Goal: Task Accomplishment & Management: Manage account settings

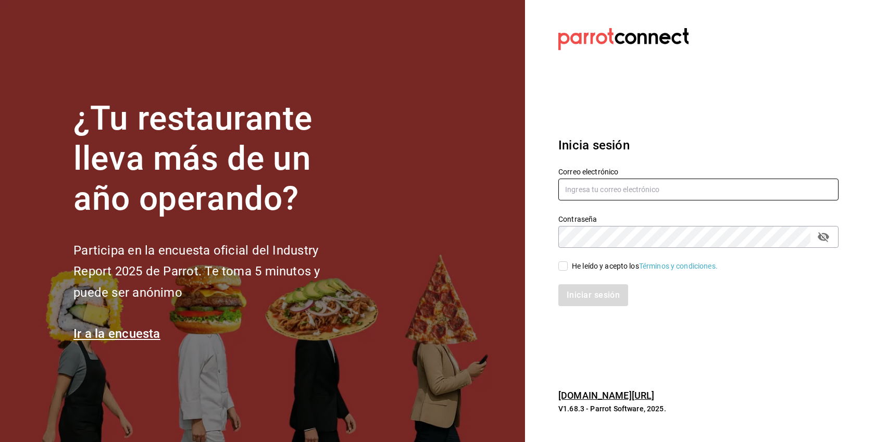
click at [592, 190] on input "text" at bounding box center [698, 190] width 280 height 22
paste input "[EMAIL_ADDRESS][DOMAIN_NAME]"
type input "[EMAIL_ADDRESS][DOMAIN_NAME]"
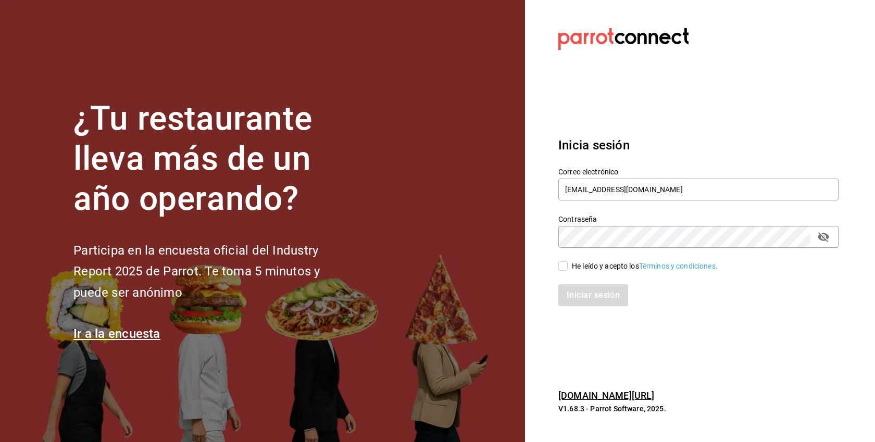
click at [575, 267] on div "He leído y acepto los Términos y condiciones." at bounding box center [645, 266] width 146 height 11
click at [568, 267] on input "He leído y acepto los Términos y condiciones." at bounding box center [562, 265] width 9 height 9
checkbox input "true"
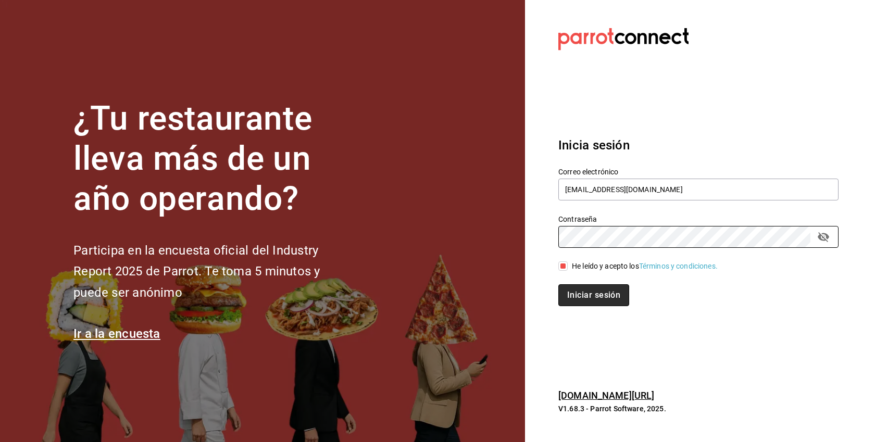
click at [614, 295] on button "Iniciar sesión" at bounding box center [593, 295] width 71 height 22
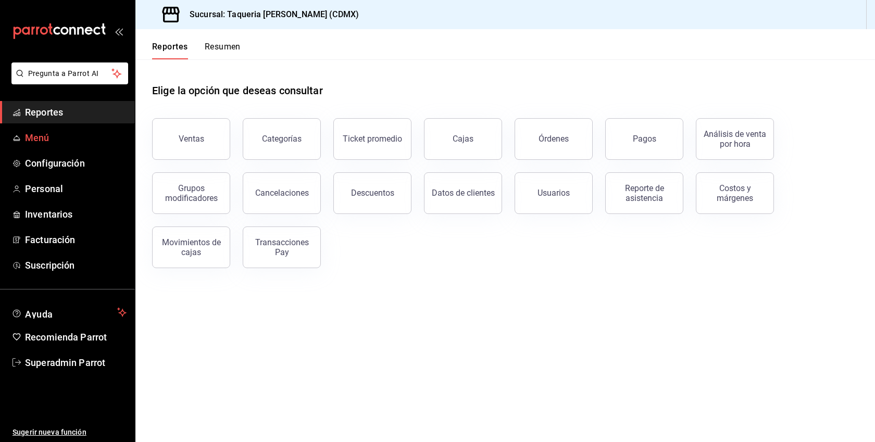
click at [48, 141] on span "Menú" at bounding box center [76, 138] width 102 height 14
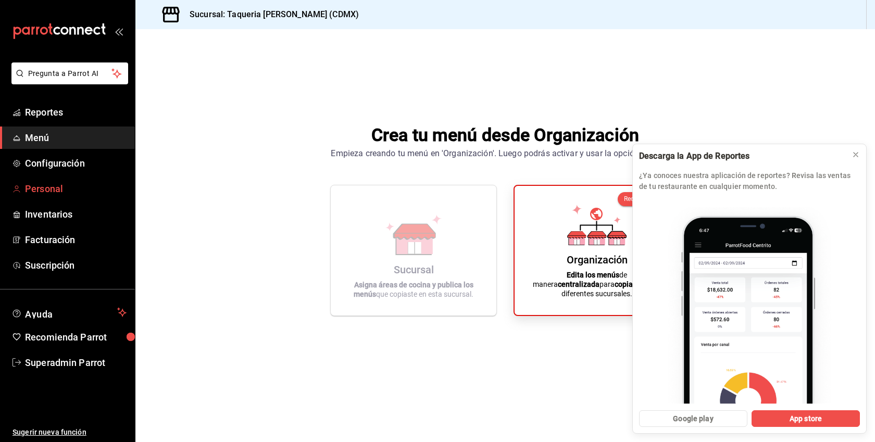
click at [62, 190] on span "Personal" at bounding box center [76, 189] width 102 height 14
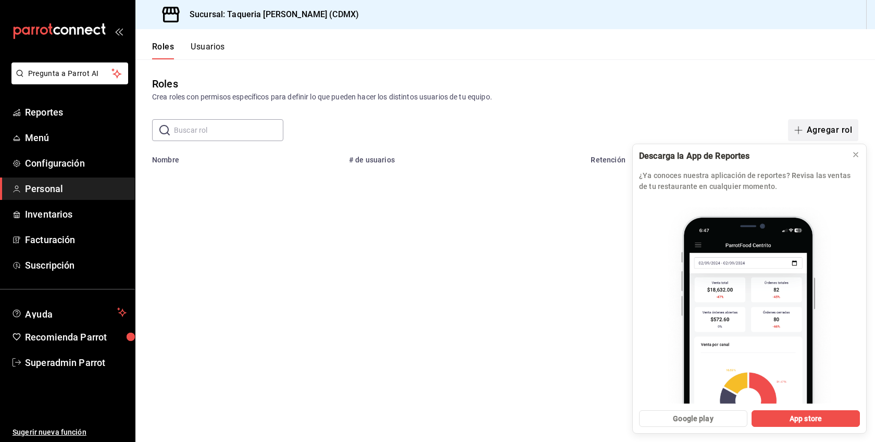
click at [836, 121] on button "Agregar rol" at bounding box center [823, 130] width 70 height 22
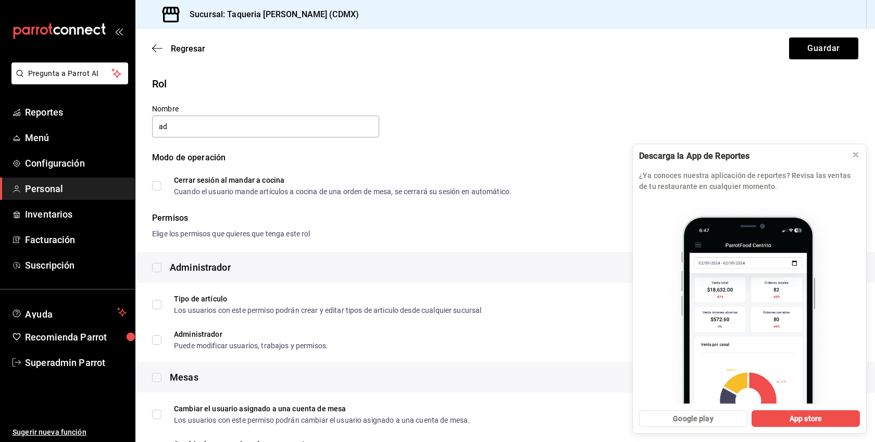
type input "Administrador"
click at [164, 269] on div "Administrador" at bounding box center [191, 267] width 79 height 14
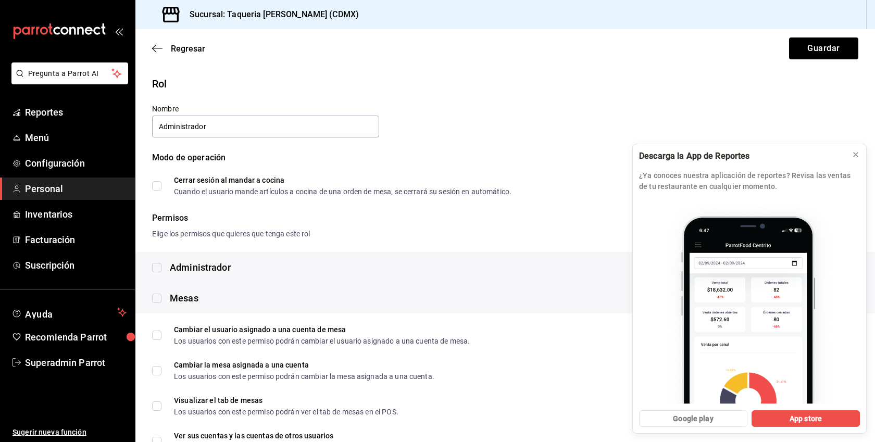
click at [162, 269] on div "Administrador" at bounding box center [191, 267] width 79 height 14
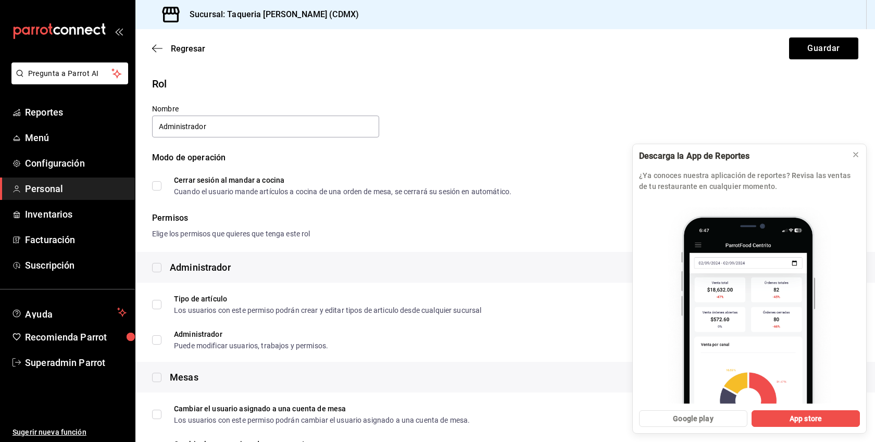
click at [155, 265] on input "checkbox" at bounding box center [156, 267] width 9 height 9
checkbox input "true"
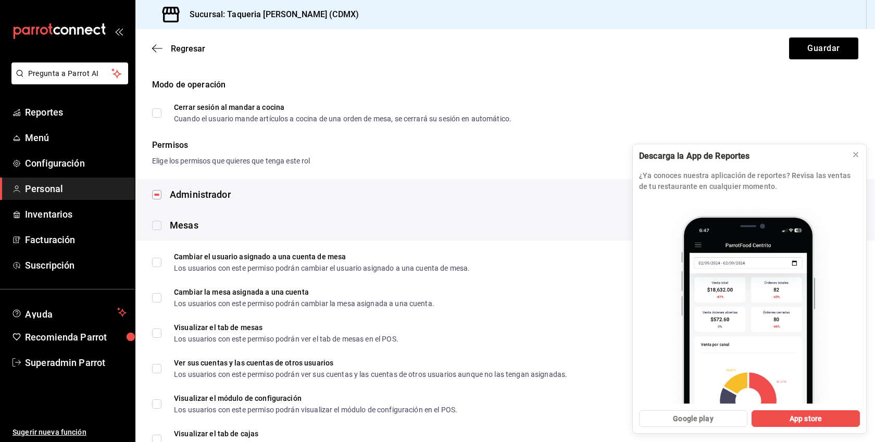
scroll to position [90, 0]
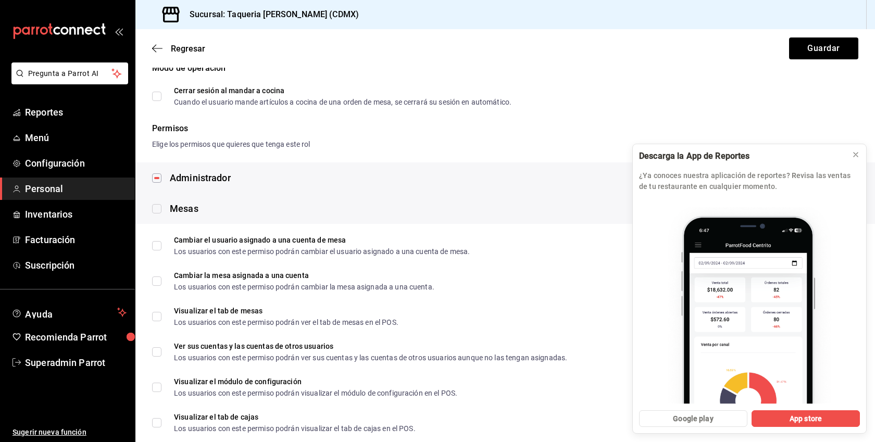
click at [157, 206] on input "checkbox" at bounding box center [156, 208] width 9 height 9
checkbox input "true"
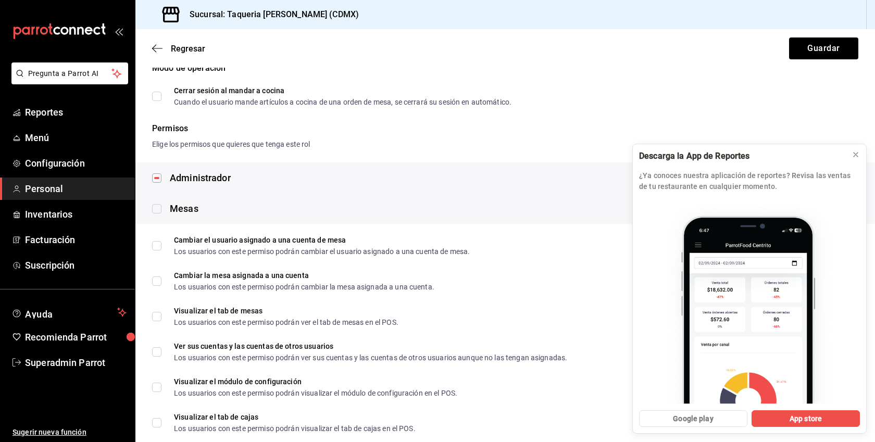
checkbox input "true"
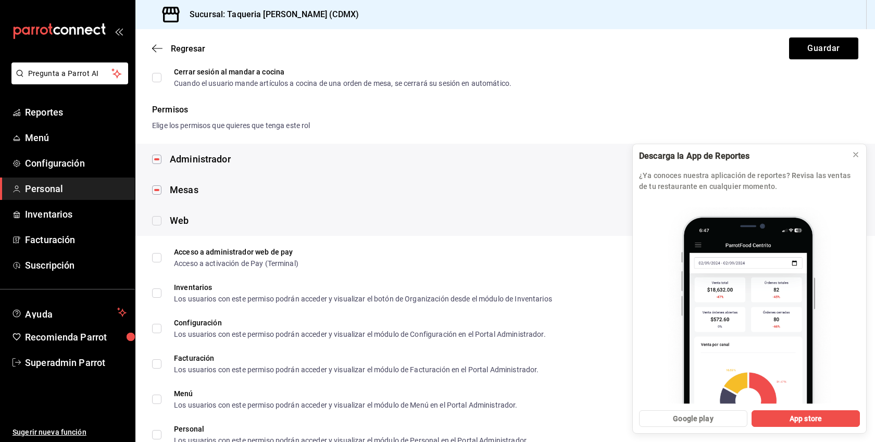
scroll to position [123, 0]
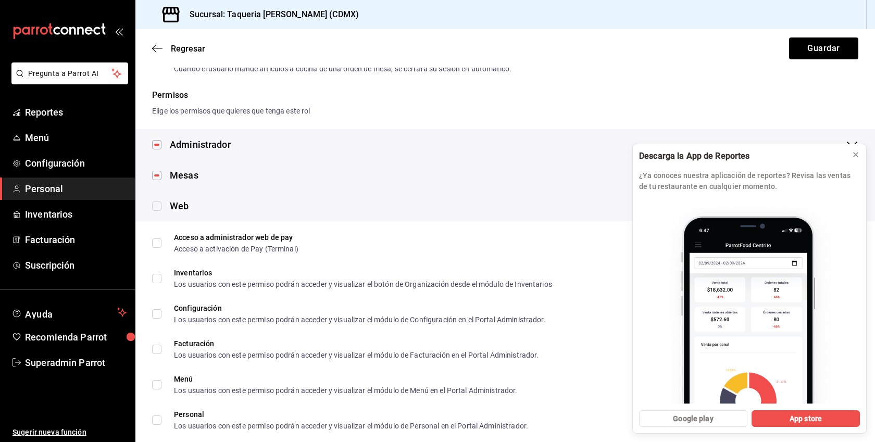
click at [157, 205] on input "checkbox" at bounding box center [156, 206] width 9 height 9
checkbox input "true"
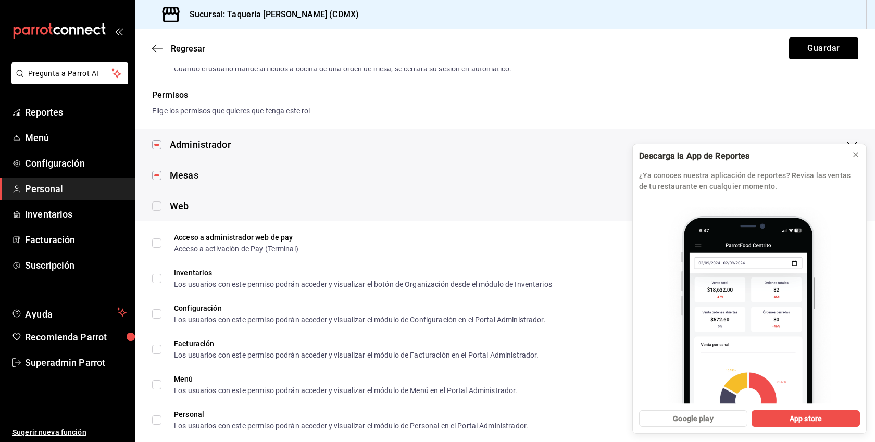
checkbox input "true"
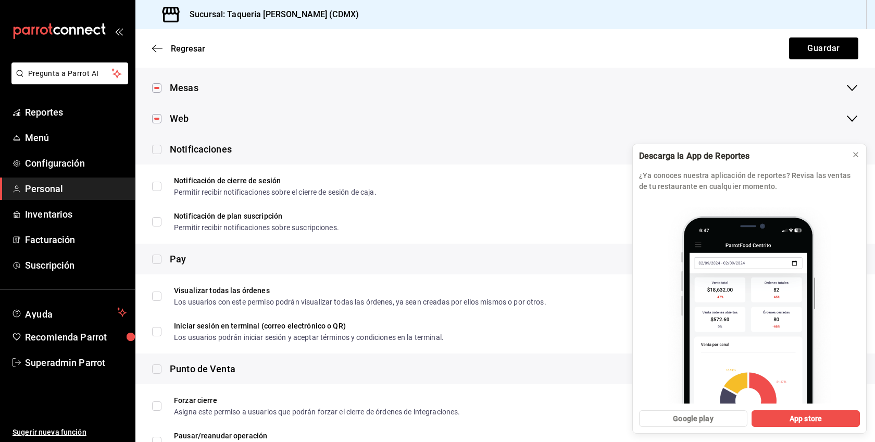
scroll to position [244, 0]
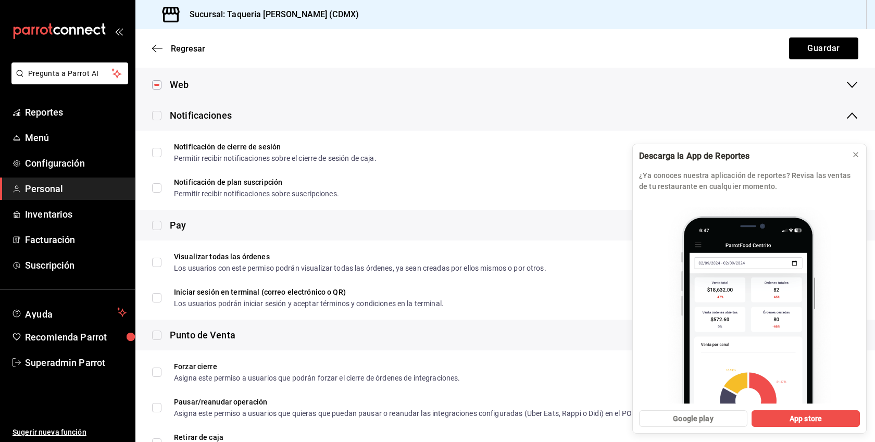
click at [154, 114] on input "checkbox" at bounding box center [156, 115] width 9 height 9
checkbox input "true"
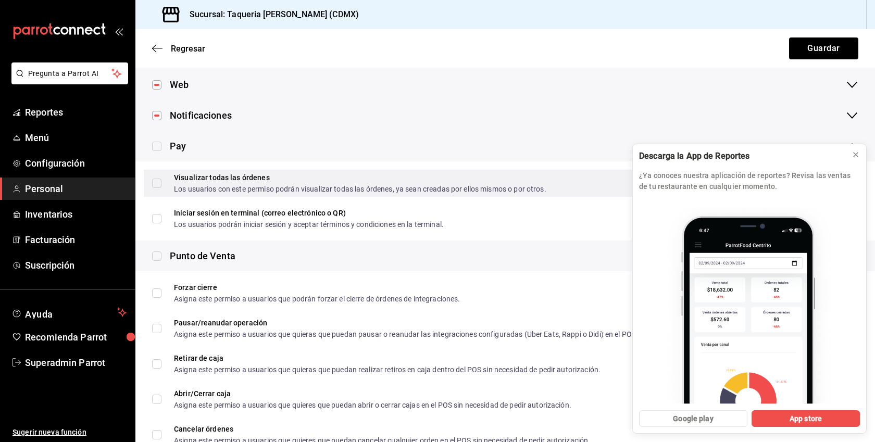
click at [155, 186] on input "Visualizar todas las órdenes Los usuarios con este permiso podrán visualizar to…" at bounding box center [156, 183] width 9 height 9
checkbox input "true"
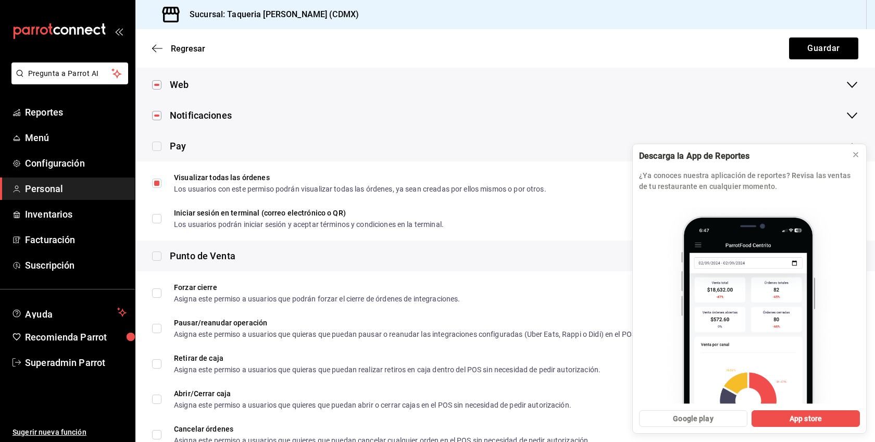
click at [157, 259] on input "checkbox" at bounding box center [156, 256] width 9 height 9
checkbox input "true"
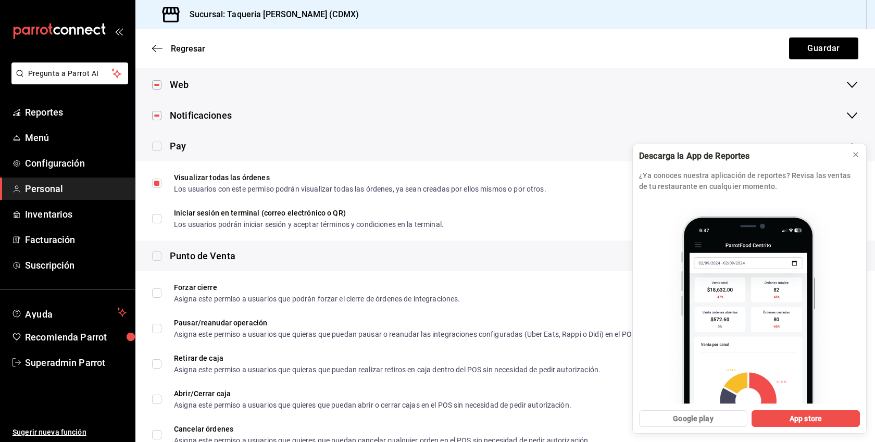
checkbox input "true"
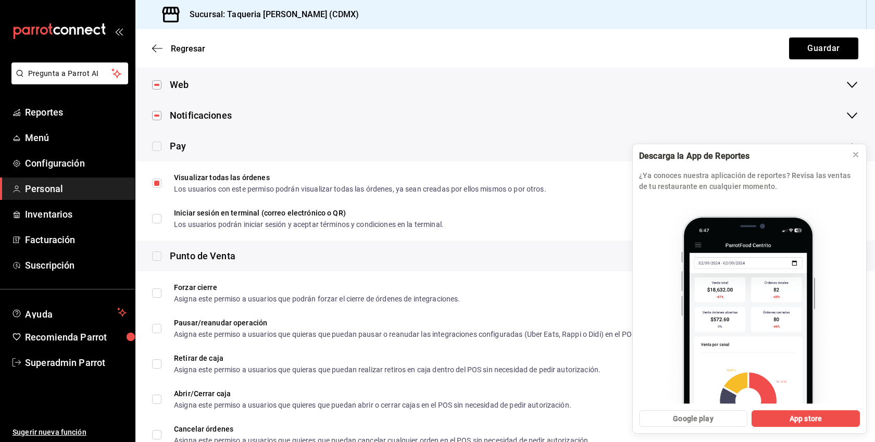
checkbox input "true"
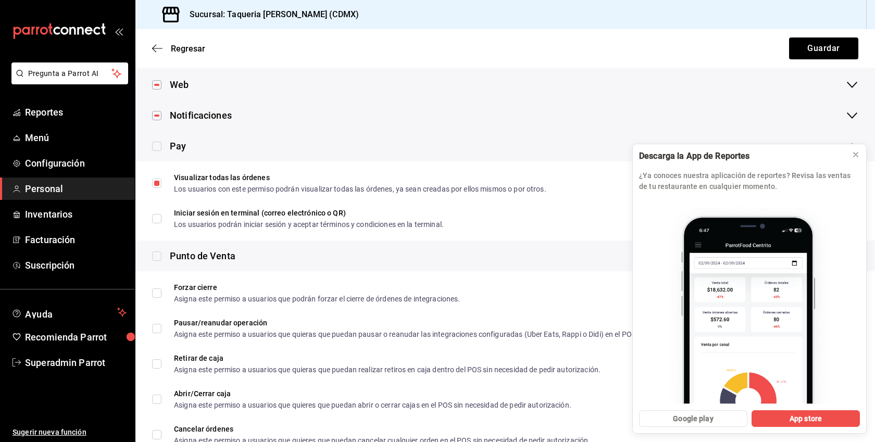
checkbox input "true"
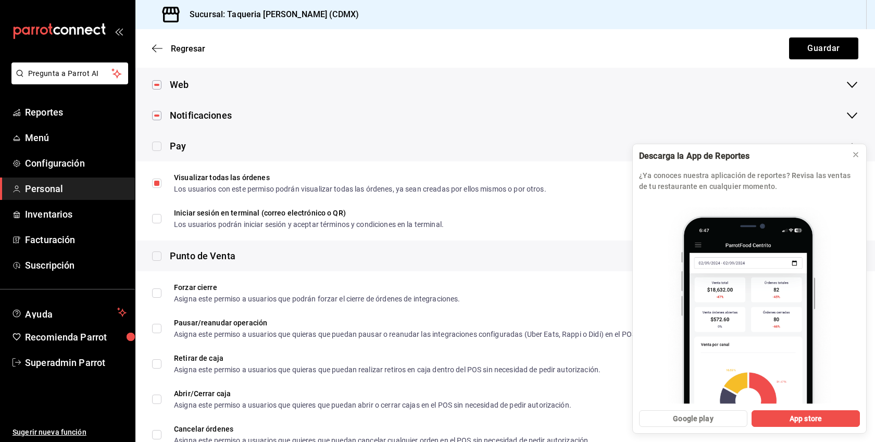
checkbox input "true"
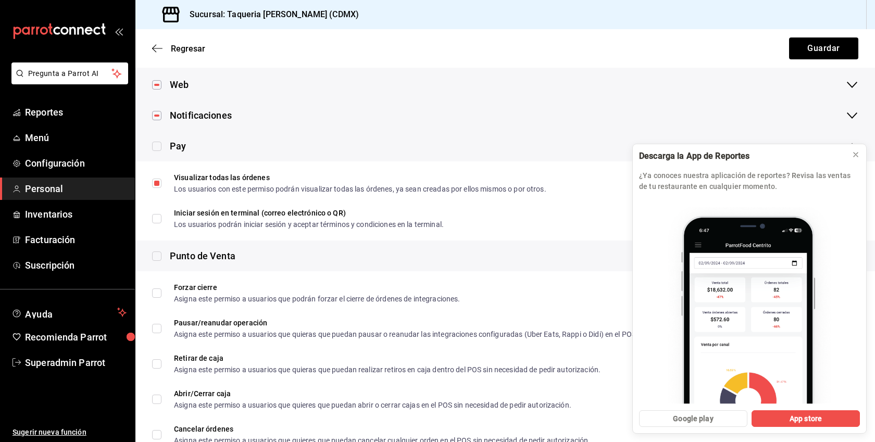
checkbox input "true"
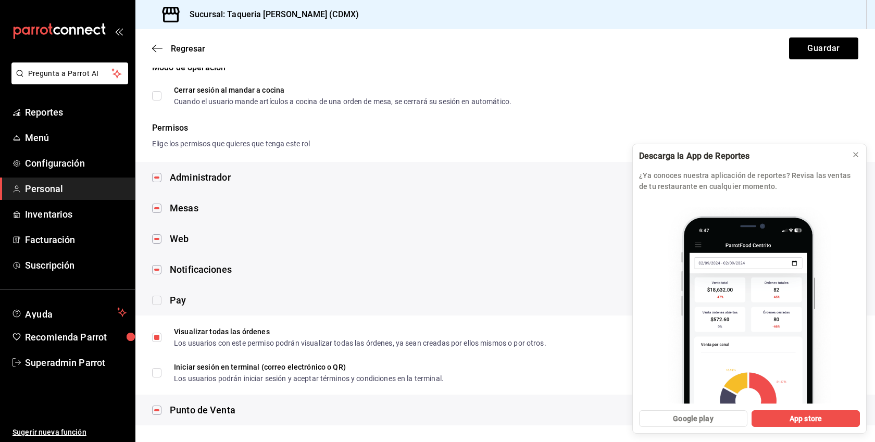
scroll to position [90, 0]
click at [191, 415] on div "Punto de Venta" at bounding box center [203, 410] width 66 height 14
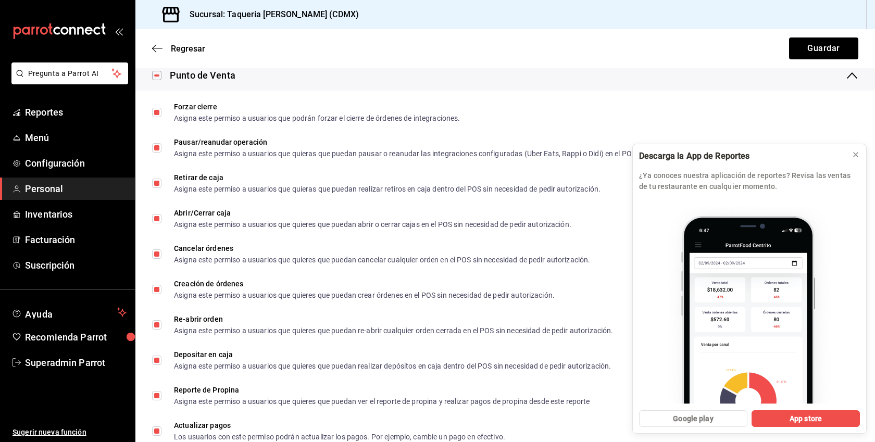
scroll to position [1019, 0]
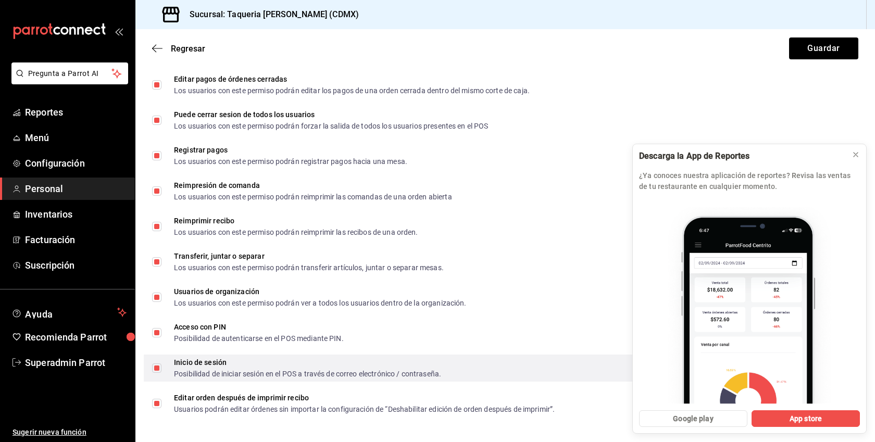
click at [201, 362] on div "Inicio de sesión" at bounding box center [307, 362] width 267 height 7
checkbox input "false"
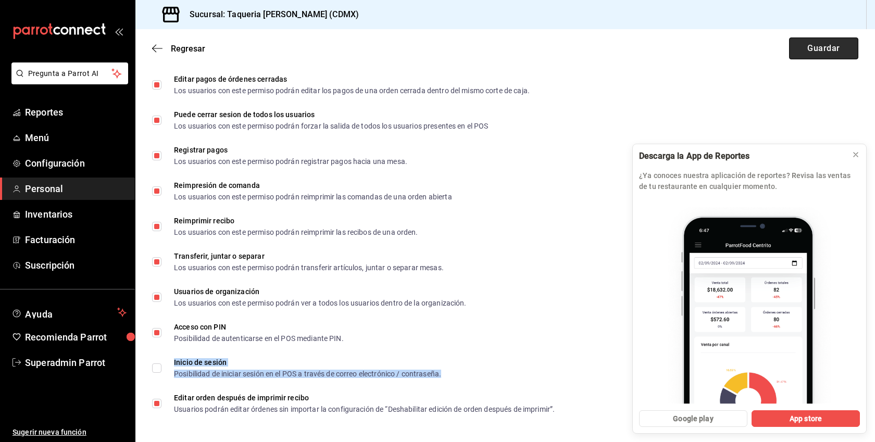
click at [826, 45] on button "Guardar" at bounding box center [823, 48] width 69 height 22
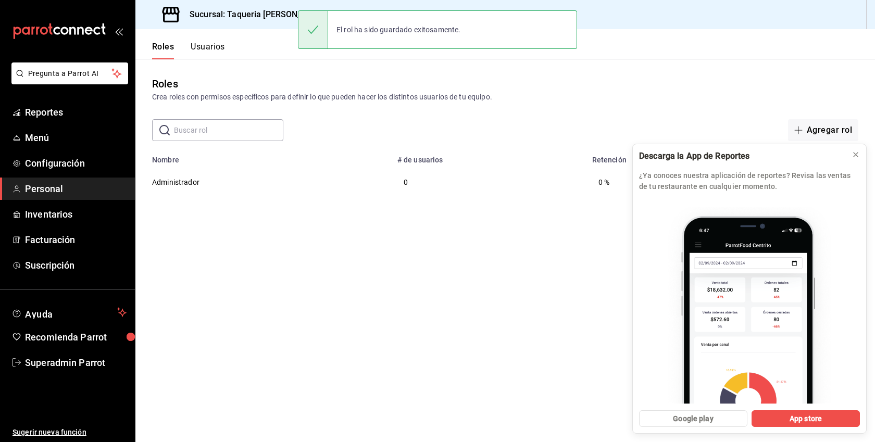
click at [207, 44] on button "Usuarios" at bounding box center [208, 51] width 34 height 18
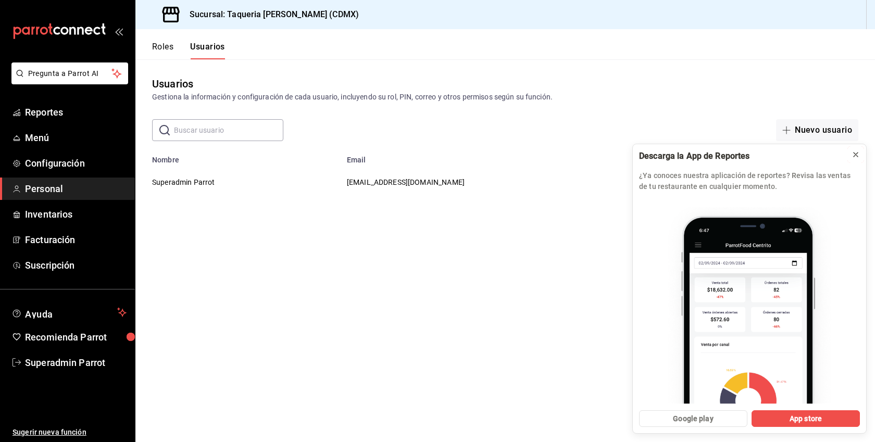
click at [854, 152] on icon at bounding box center [855, 155] width 8 height 8
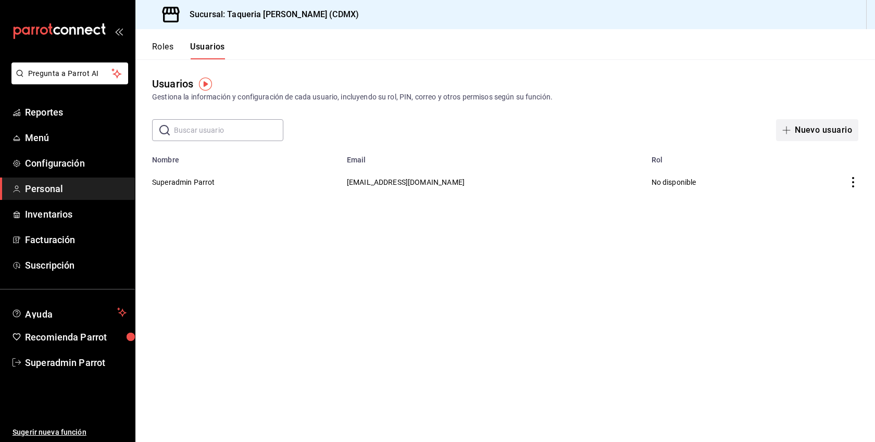
click at [826, 129] on button "Nuevo usuario" at bounding box center [817, 130] width 82 height 22
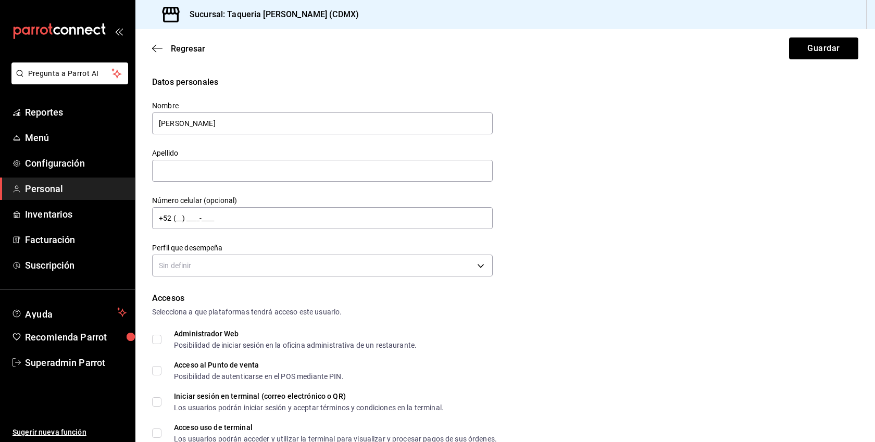
type input "[PERSON_NAME]"
click at [317, 254] on div "Sin definir" at bounding box center [322, 264] width 341 height 28
click at [303, 260] on body "Pregunta a Parrot AI Reportes Menú Configuración Personal Inventarios Facturaci…" at bounding box center [437, 221] width 875 height 442
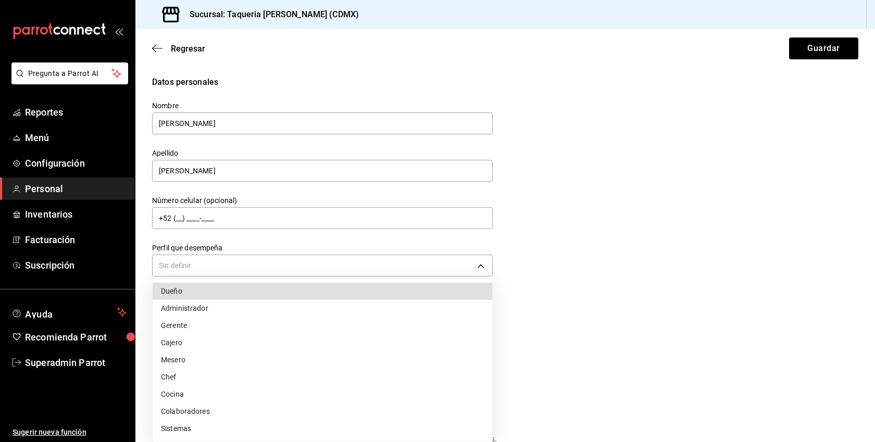
click at [238, 312] on li "Administrador" at bounding box center [323, 308] width 340 height 17
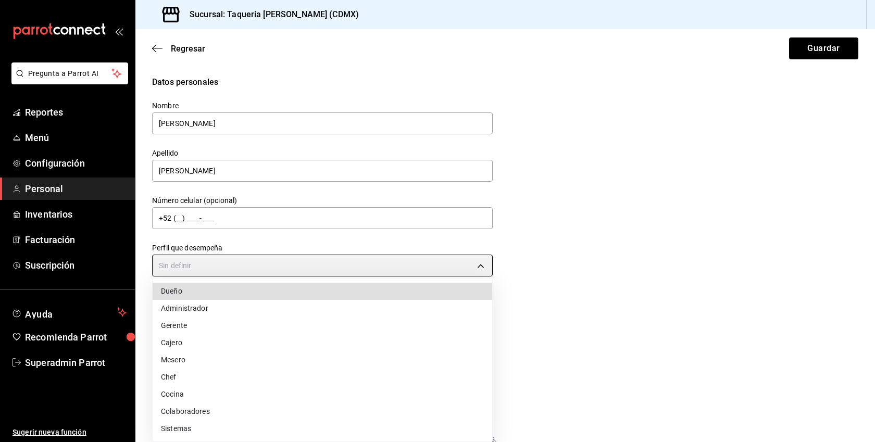
type input "ADMIN"
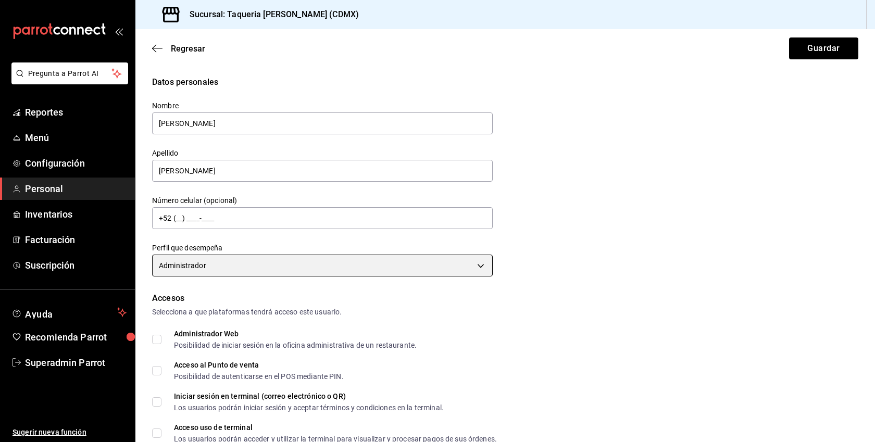
scroll to position [390, 0]
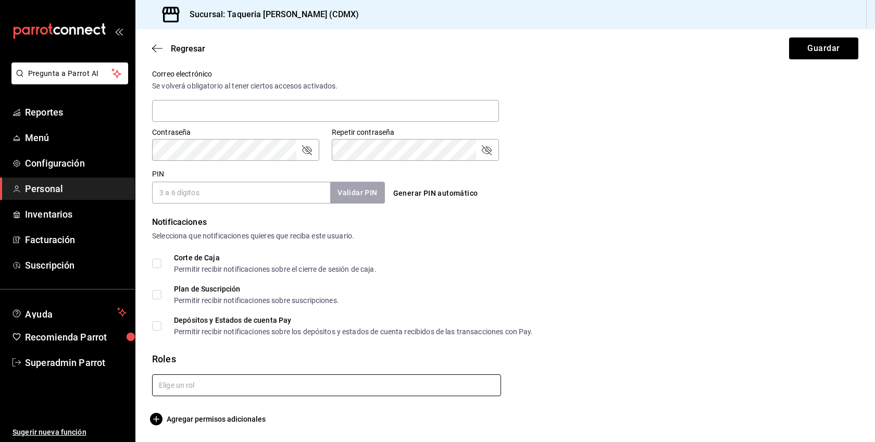
click at [216, 386] on input "text" at bounding box center [326, 385] width 349 height 22
click at [205, 404] on li "Administrador" at bounding box center [326, 408] width 349 height 17
checkbox input "true"
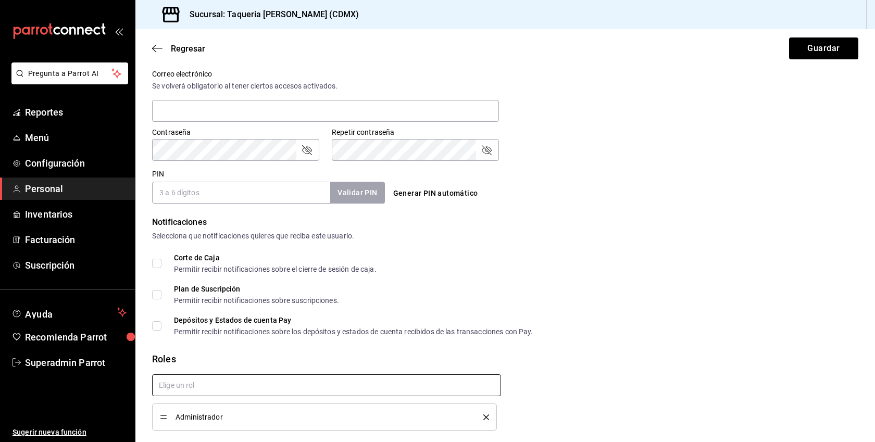
checkbox input "true"
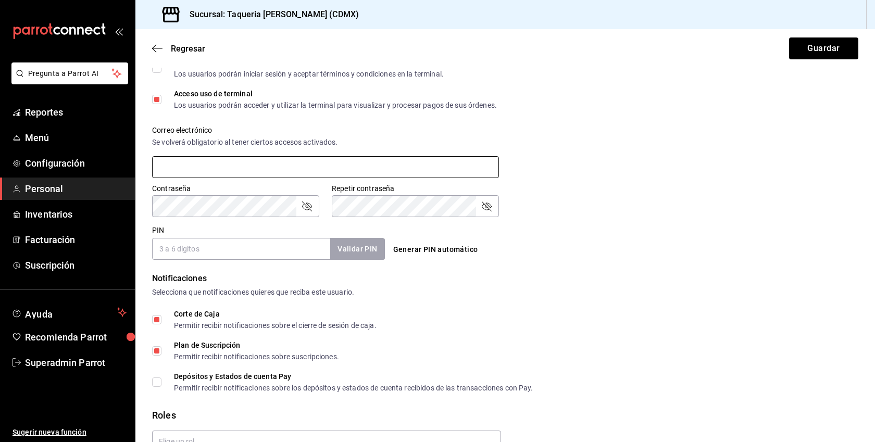
click at [213, 164] on input "text" at bounding box center [325, 167] width 347 height 22
paste input "[EMAIL_ADDRESS][DOMAIN_NAME]"
type input "[EMAIL_ADDRESS][DOMAIN_NAME]"
click at [246, 253] on input "PIN" at bounding box center [241, 249] width 178 height 22
type input "1234"
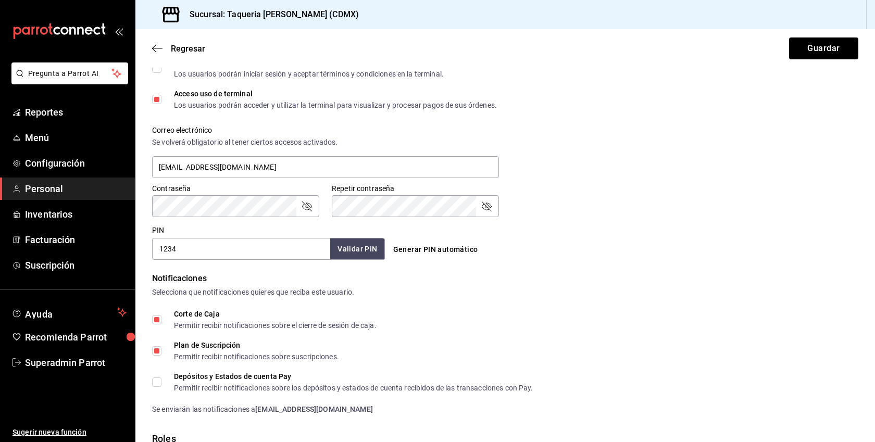
click at [304, 202] on icon "passwordField" at bounding box center [306, 206] width 12 height 12
click at [126, 206] on div "Pregunta a Parrot AI Reportes Menú Configuración Personal Inventarios Facturaci…" at bounding box center [437, 221] width 875 height 442
click at [134, 202] on div "Pregunta a Parrot AI Reportes Menú Configuración Personal Inventarios Facturaci…" at bounding box center [437, 221] width 875 height 442
click at [491, 208] on icon "passwordField" at bounding box center [486, 206] width 12 height 12
click at [839, 51] on button "Guardar" at bounding box center [823, 48] width 69 height 22
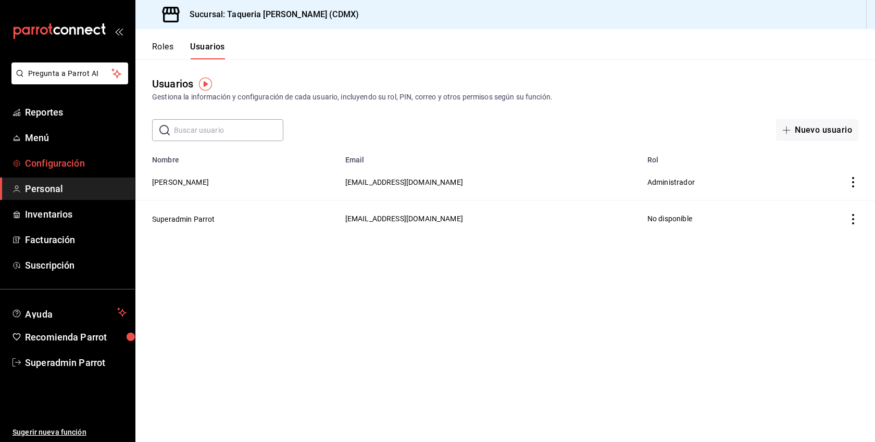
click at [70, 165] on span "Configuración" at bounding box center [76, 163] width 102 height 14
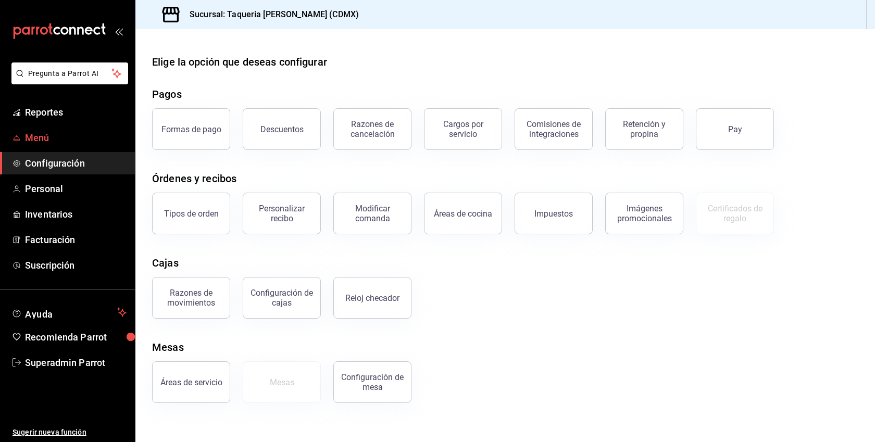
click at [36, 140] on span "Menú" at bounding box center [76, 138] width 102 height 14
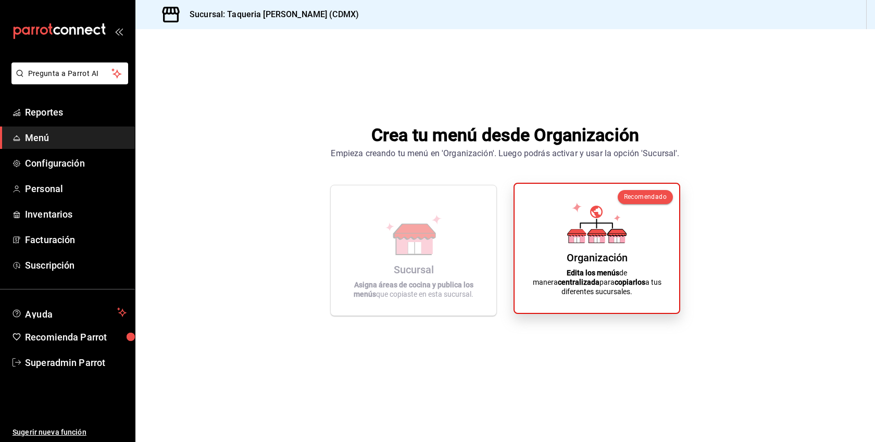
click at [574, 219] on icon at bounding box center [596, 223] width 59 height 41
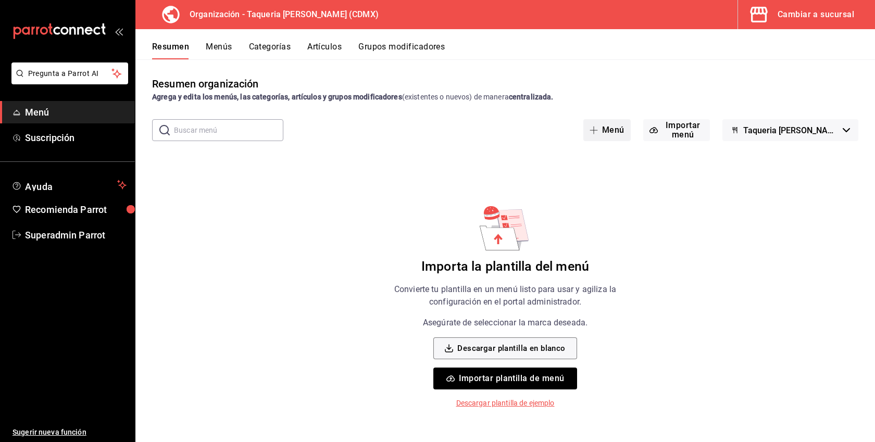
click at [606, 133] on button "Menú" at bounding box center [606, 130] width 47 height 22
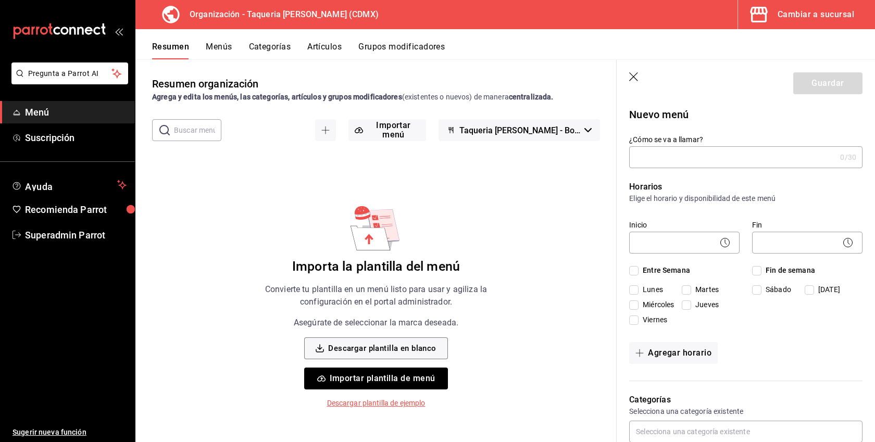
click at [704, 165] on input "¿Cómo se va a llamar?" at bounding box center [732, 157] width 207 height 21
click at [645, 156] on input "Prueba" at bounding box center [732, 157] width 207 height 21
type input "Prueba"
click at [670, 253] on body "Pregunta a Parrot AI Menú Suscripción Ayuda Recomienda Parrot Superadmin Parrot…" at bounding box center [437, 221] width 875 height 442
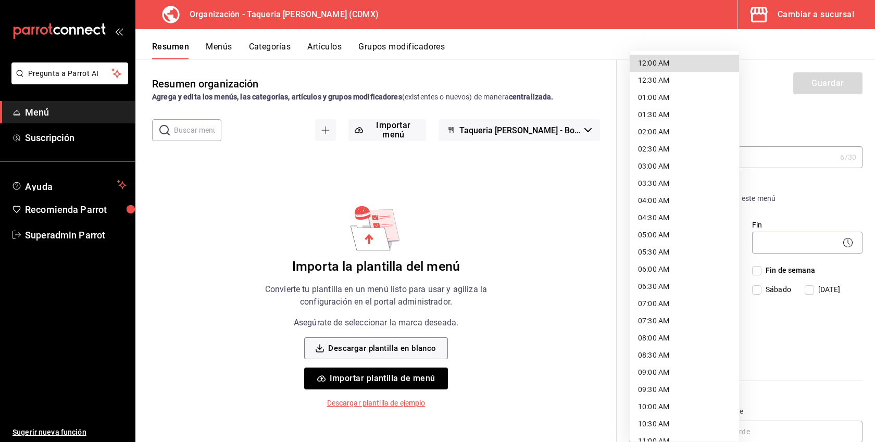
click at [657, 66] on li "12:00 AM" at bounding box center [684, 63] width 109 height 17
type input "00:00"
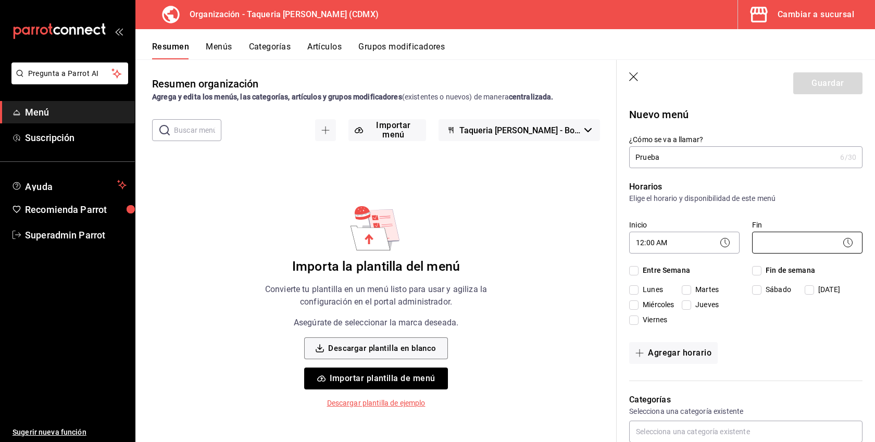
click at [804, 240] on body "Pregunta a Parrot AI Menú Suscripción Ayuda Recomienda Parrot Superadmin Parrot…" at bounding box center [437, 221] width 875 height 442
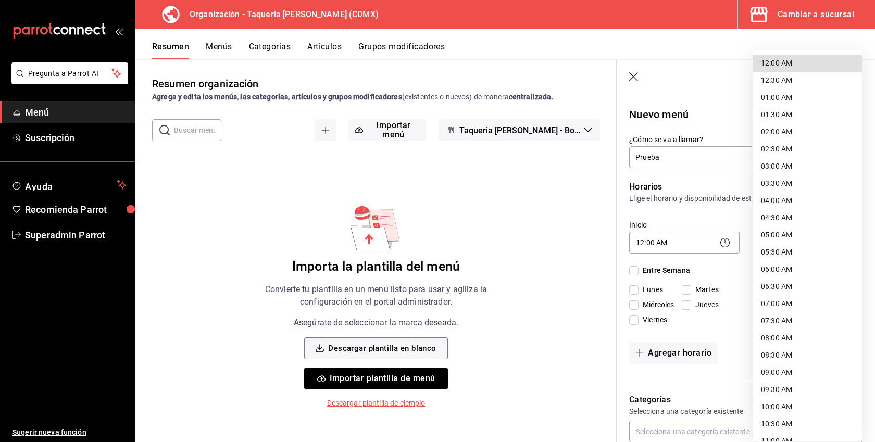
scroll to position [459, 0]
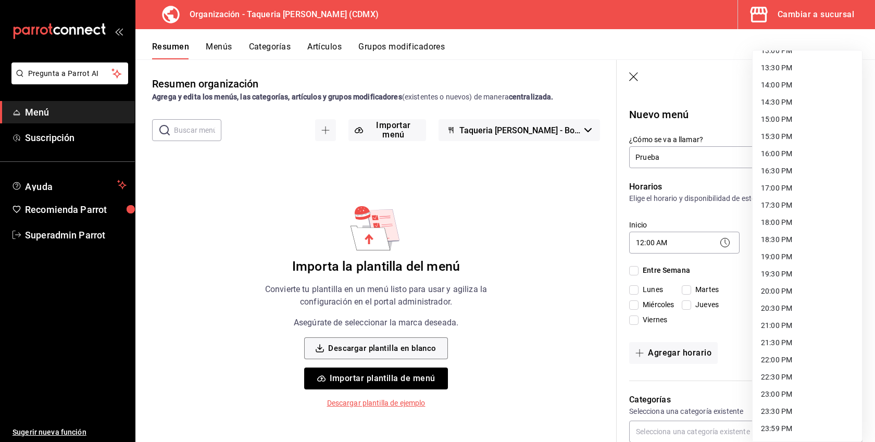
click at [779, 429] on li "23:59 PM" at bounding box center [807, 428] width 109 height 17
type input "23:59"
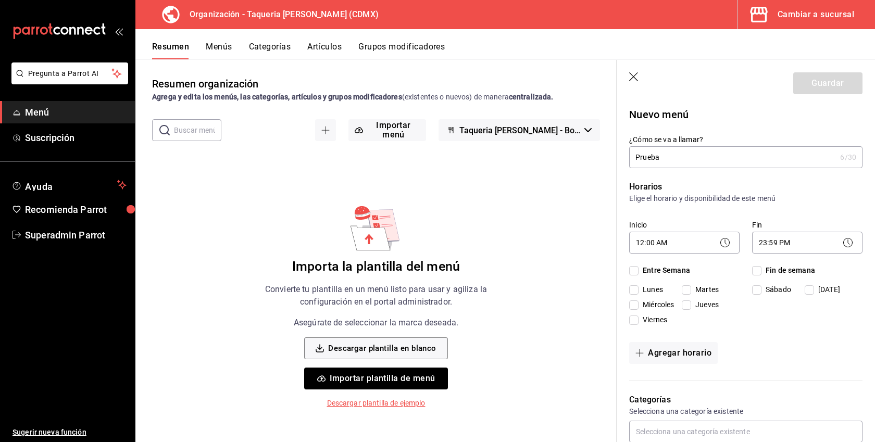
click at [663, 273] on span "Entre Semana" at bounding box center [664, 270] width 52 height 11
click at [638, 273] on input "Entre Semana" at bounding box center [633, 270] width 9 height 9
checkbox input "true"
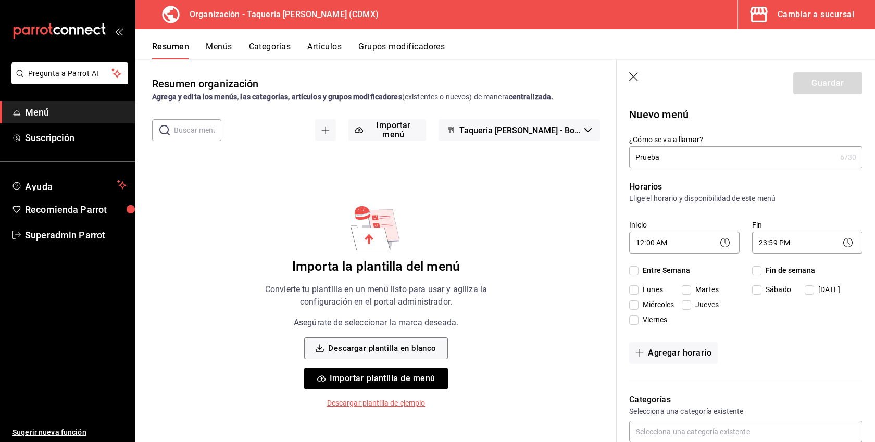
checkbox input "true"
click at [807, 269] on span "Fin de semana" at bounding box center [788, 270] width 54 height 11
click at [761, 269] on input "Fin de semana" at bounding box center [756, 270] width 9 height 9
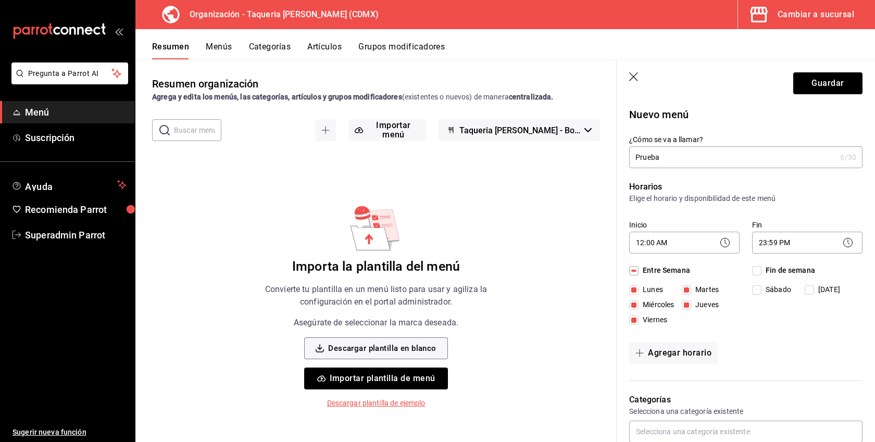
checkbox input "true"
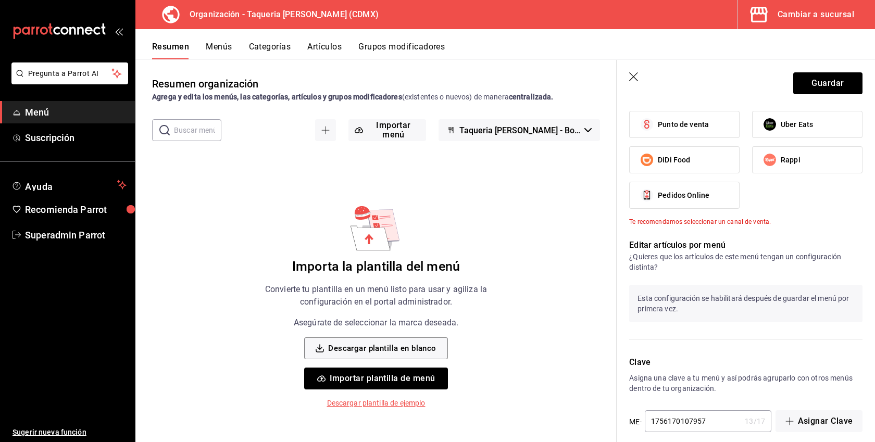
scroll to position [413, 0]
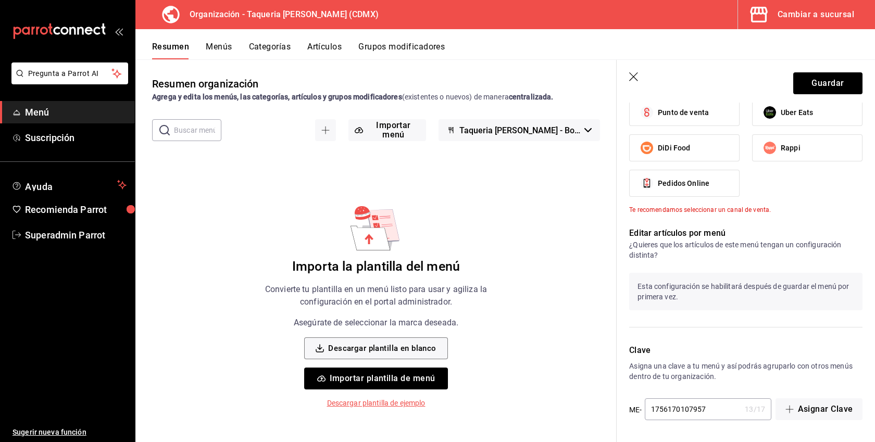
click at [683, 112] on span "Punto de venta" at bounding box center [683, 112] width 51 height 11
click at [658, 112] on input "Punto de venta" at bounding box center [647, 113] width 22 height 22
checkbox input "true"
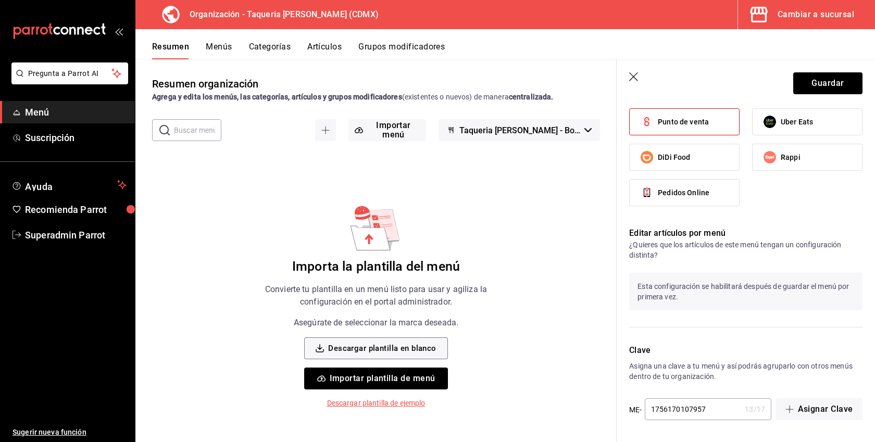
scroll to position [404, 0]
click at [827, 86] on button "Guardar" at bounding box center [827, 83] width 69 height 22
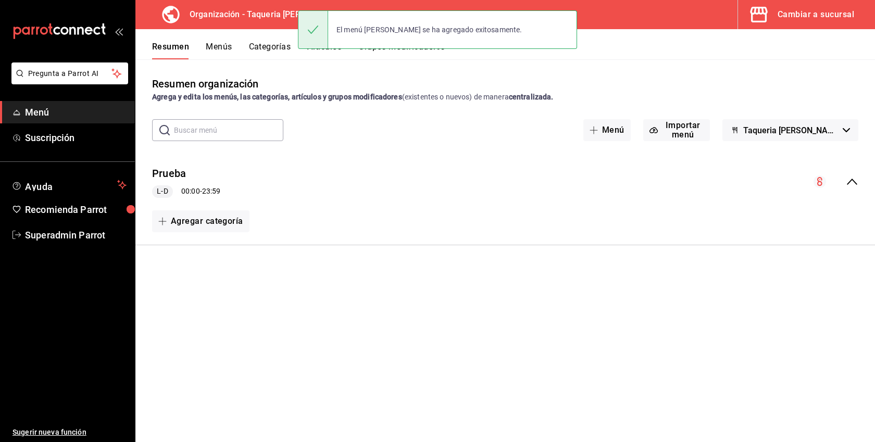
click at [271, 48] on button "Categorías" at bounding box center [270, 51] width 42 height 18
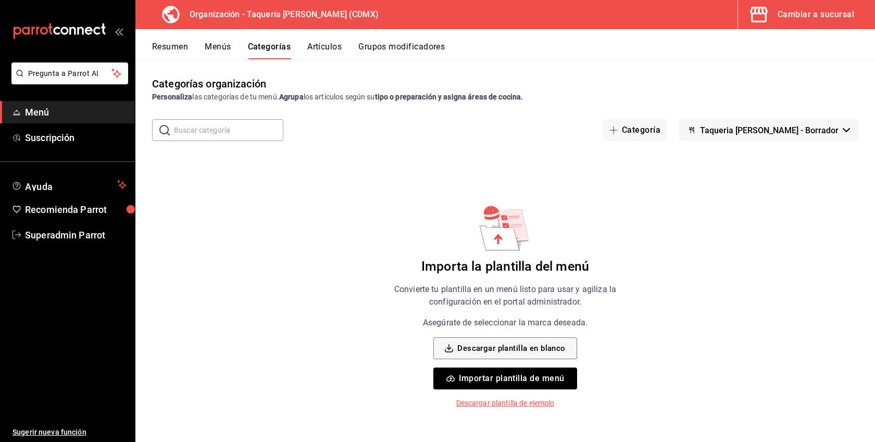
click at [699, 133] on div "Categoría Taqueria [PERSON_NAME]" at bounding box center [720, 130] width 275 height 22
click at [667, 129] on button "Categoría" at bounding box center [635, 130] width 64 height 22
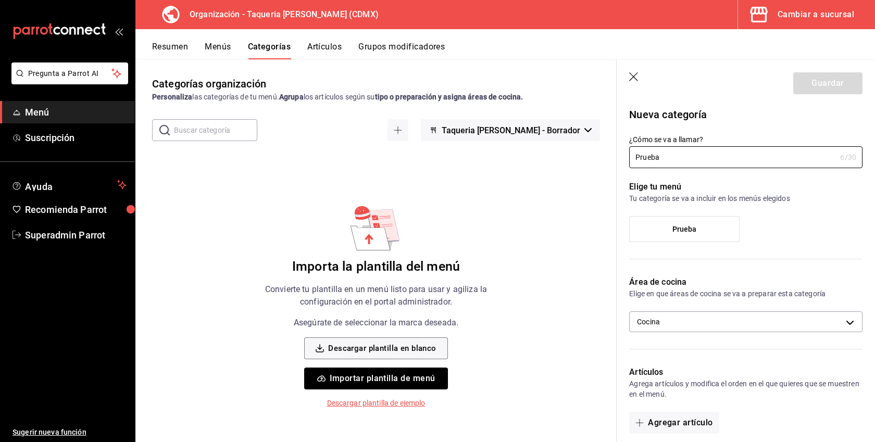
type input "Prueba"
click at [668, 234] on label "Prueba" at bounding box center [684, 229] width 109 height 25
click at [0, 0] on input "Prueba" at bounding box center [0, 0] width 0 height 0
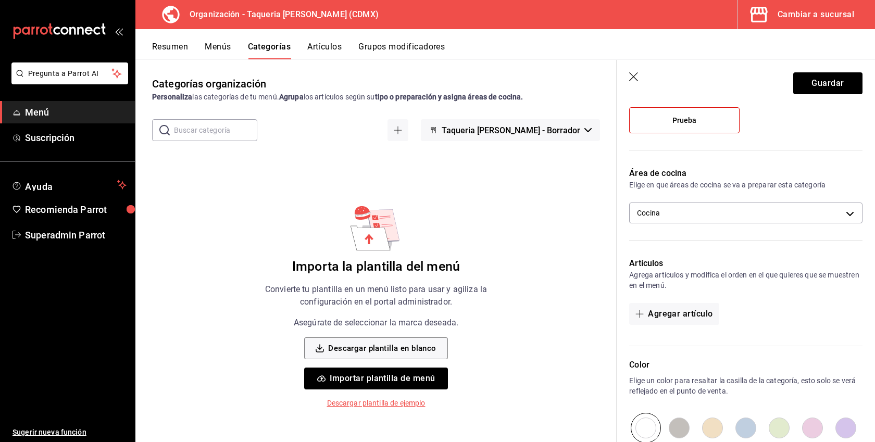
scroll to position [242, 0]
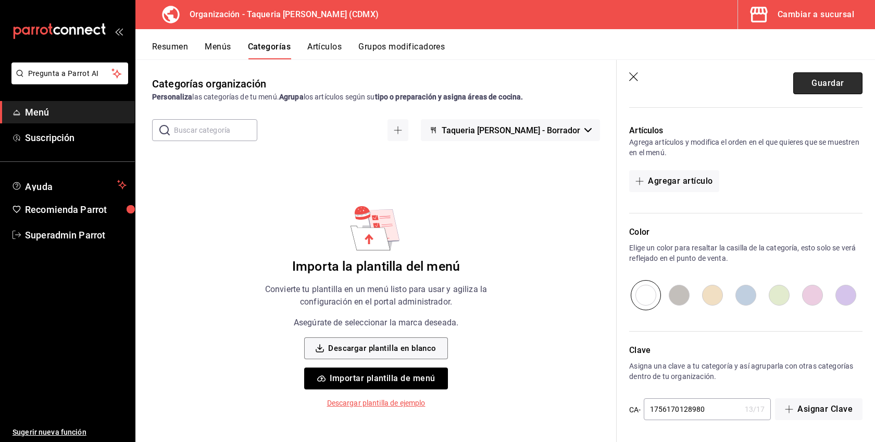
click at [817, 79] on button "Guardar" at bounding box center [827, 83] width 69 height 22
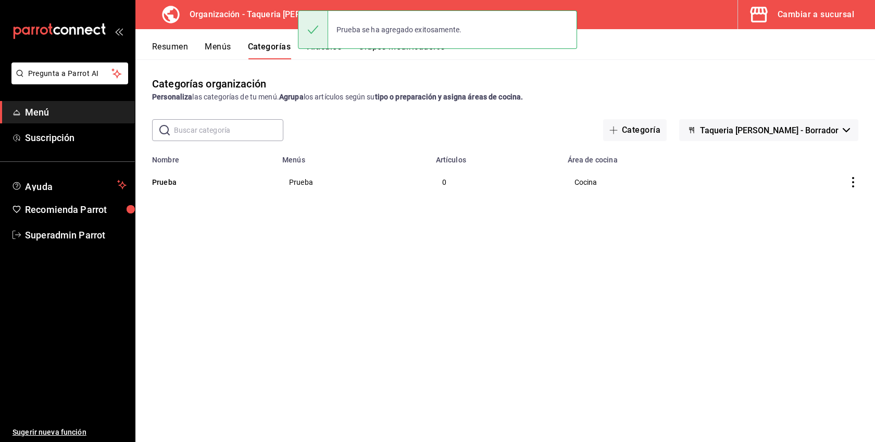
click at [332, 51] on div "Prueba se ha agregado exitosamente." at bounding box center [437, 29] width 279 height 45
click at [318, 53] on button "Artículos" at bounding box center [324, 51] width 34 height 18
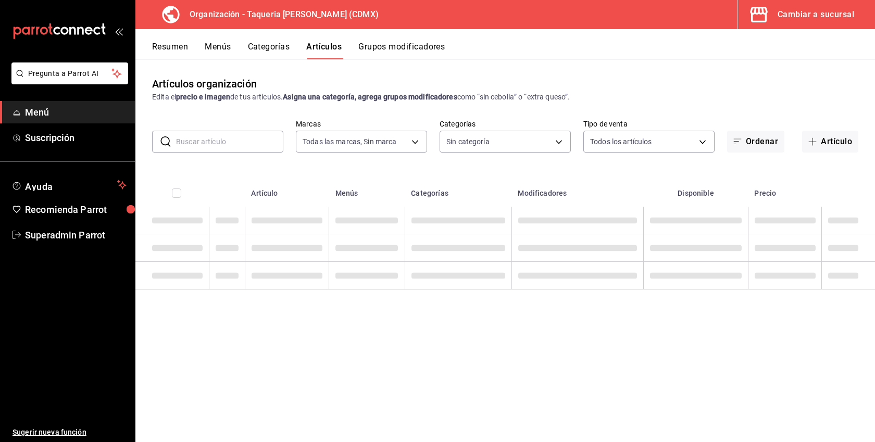
type input "ce101241-e291-4bf4-bb44-606d110127b7"
type input "67df6ad0-8752-43d5-a1f1-712777dac2cc"
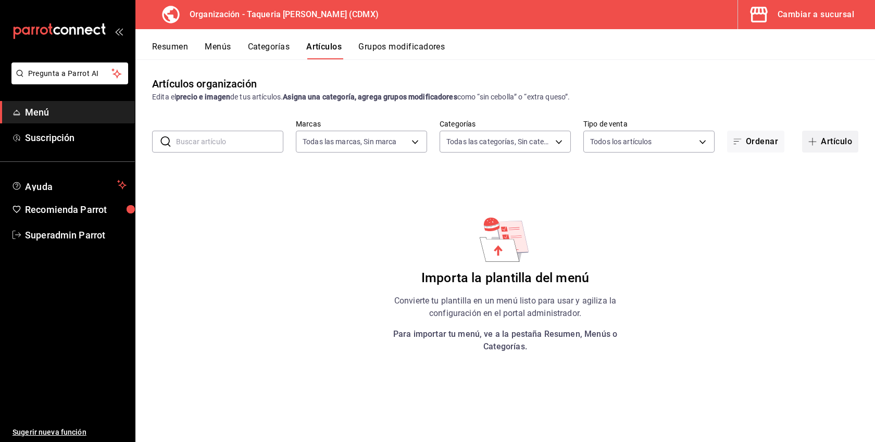
click at [818, 138] on span "button" at bounding box center [814, 141] width 12 height 8
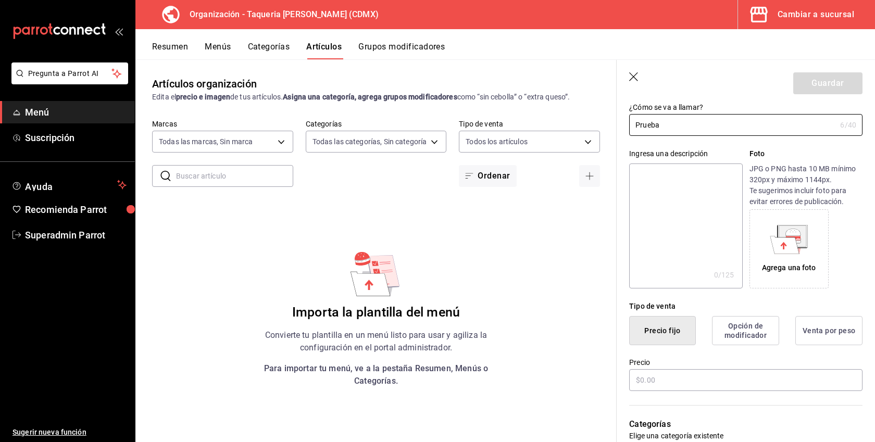
scroll to position [71, 0]
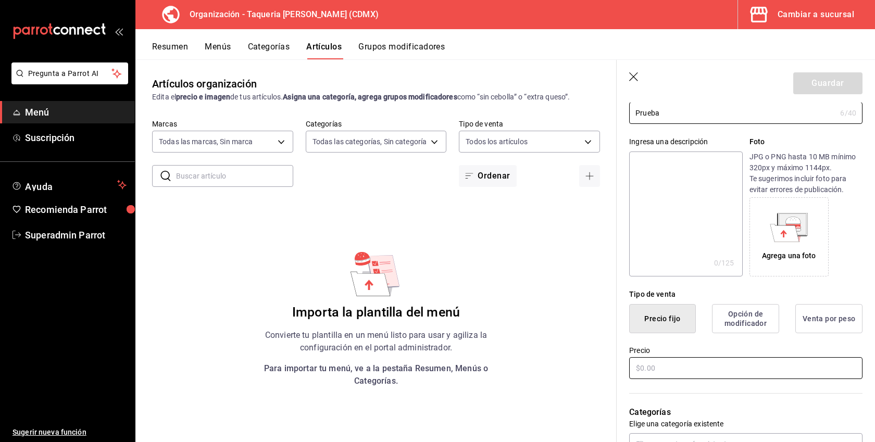
type input "Prueba"
click at [657, 368] on input "text" at bounding box center [745, 368] width 233 height 22
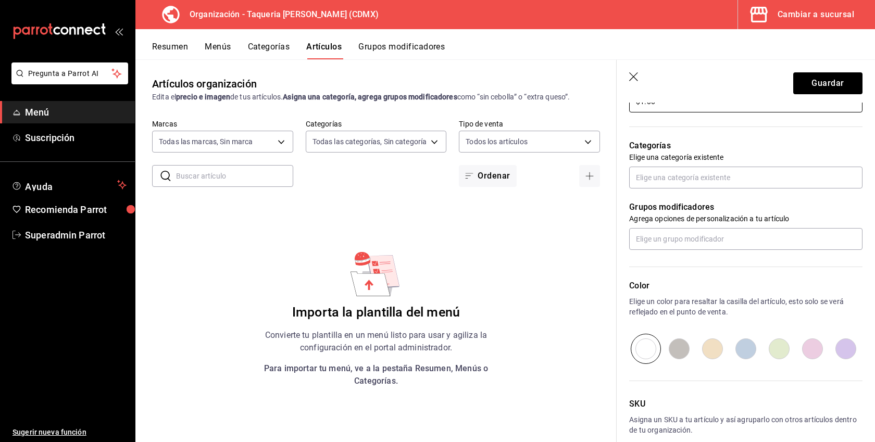
scroll to position [334, 0]
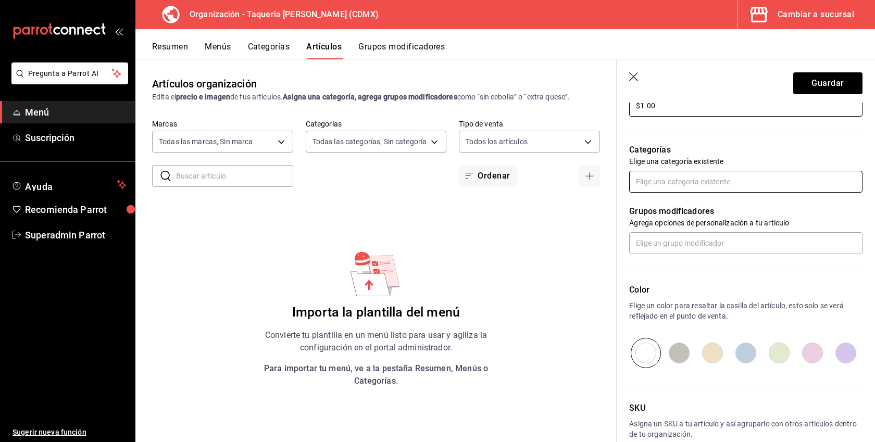
type input "$1.00"
click at [688, 183] on input "text" at bounding box center [745, 182] width 233 height 22
click at [669, 208] on li "Prueba" at bounding box center [745, 205] width 233 height 17
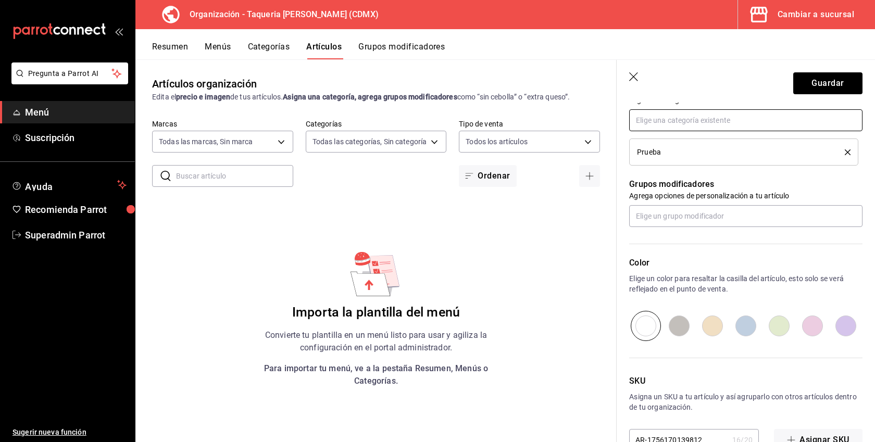
scroll to position [425, 0]
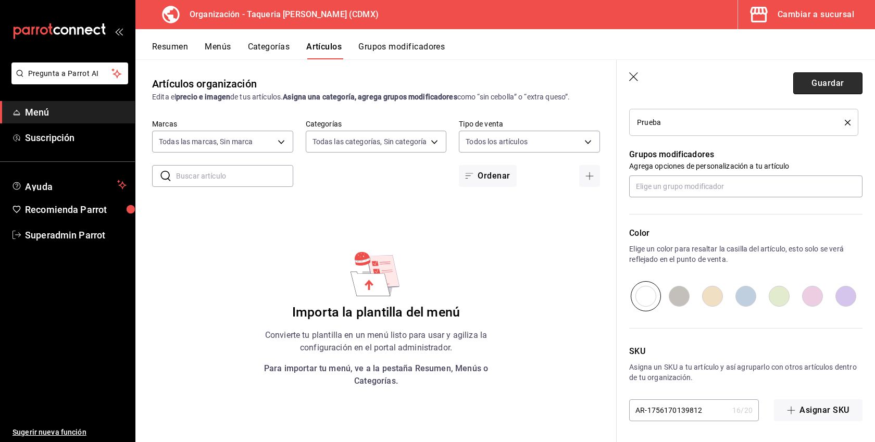
click at [819, 91] on button "Guardar" at bounding box center [827, 83] width 69 height 22
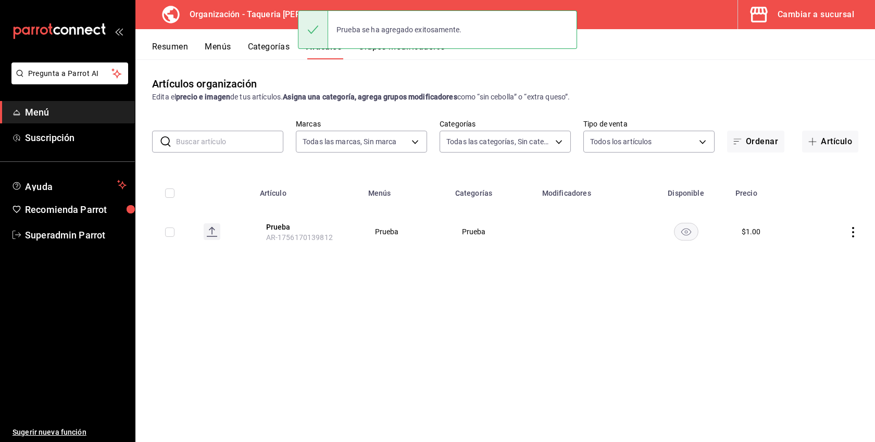
click at [214, 45] on button "Menús" at bounding box center [218, 51] width 26 height 18
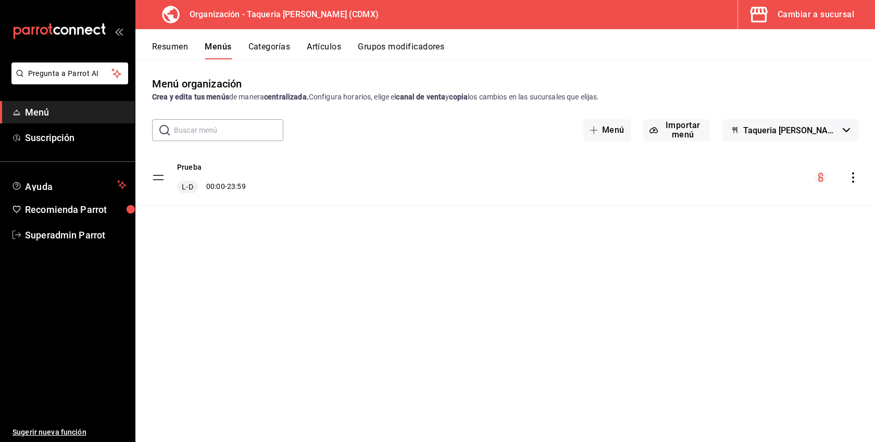
click at [855, 176] on icon "actions" at bounding box center [853, 177] width 10 height 10
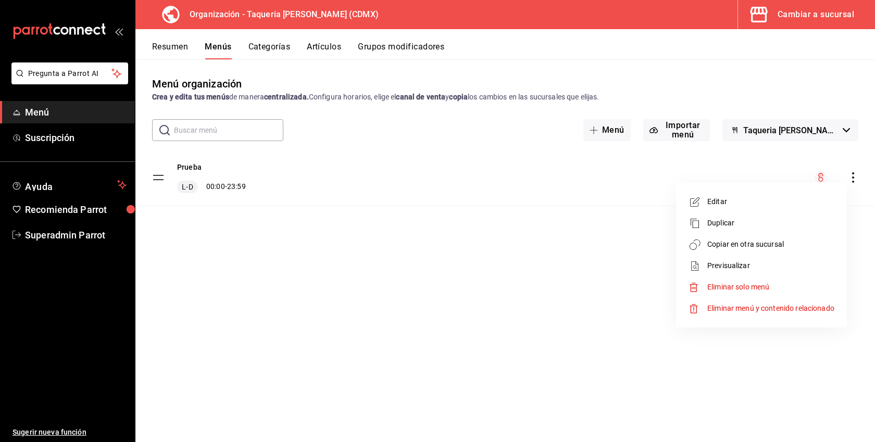
click at [771, 236] on li "Copiar en otra sucursal" at bounding box center [761, 244] width 162 height 21
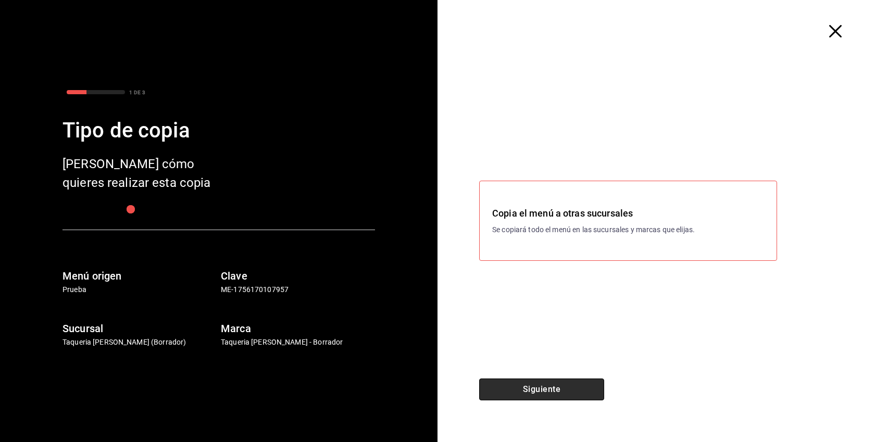
click at [557, 385] on button "Siguiente" at bounding box center [541, 390] width 125 height 22
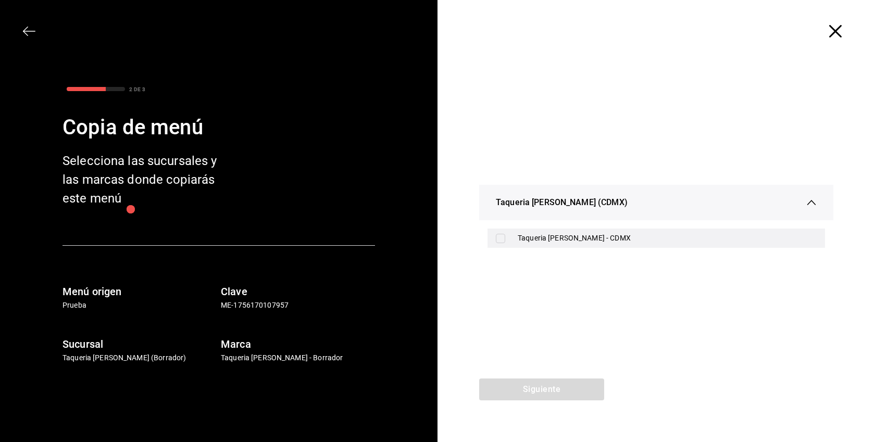
click at [573, 231] on div "Taqueria [PERSON_NAME] - CDMX" at bounding box center [655, 238] width 337 height 19
checkbox input "true"
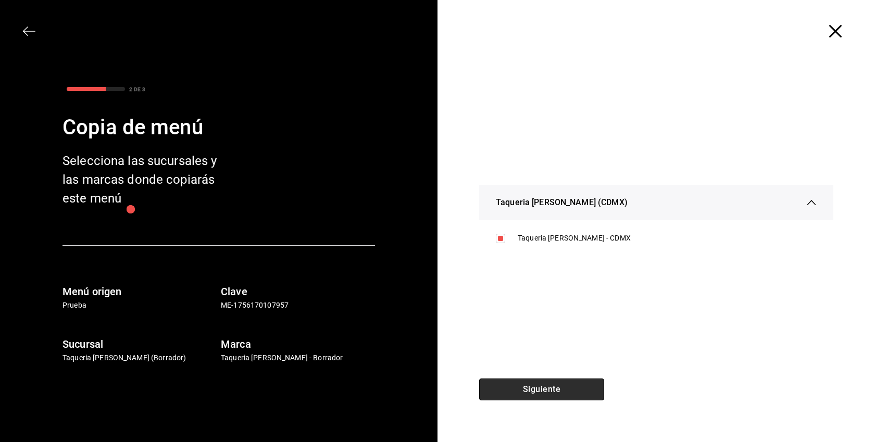
click at [558, 394] on button "Siguiente" at bounding box center [541, 390] width 125 height 22
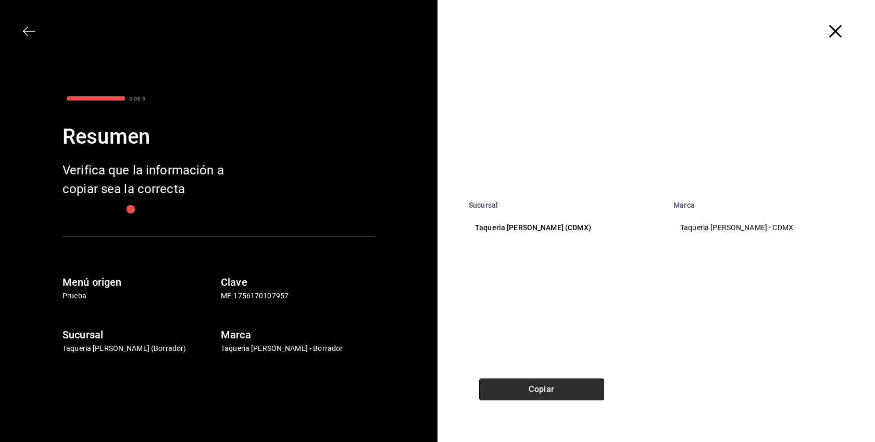
click at [558, 394] on button "Copiar" at bounding box center [541, 390] width 125 height 22
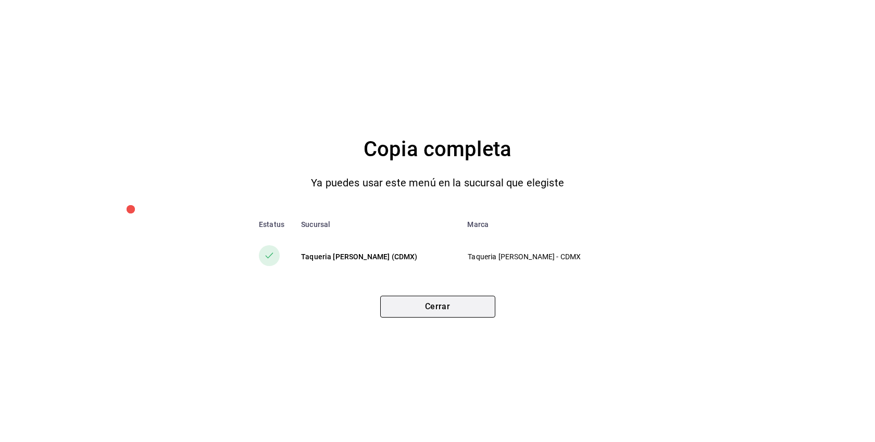
click at [430, 314] on button "Cerrar" at bounding box center [437, 307] width 115 height 22
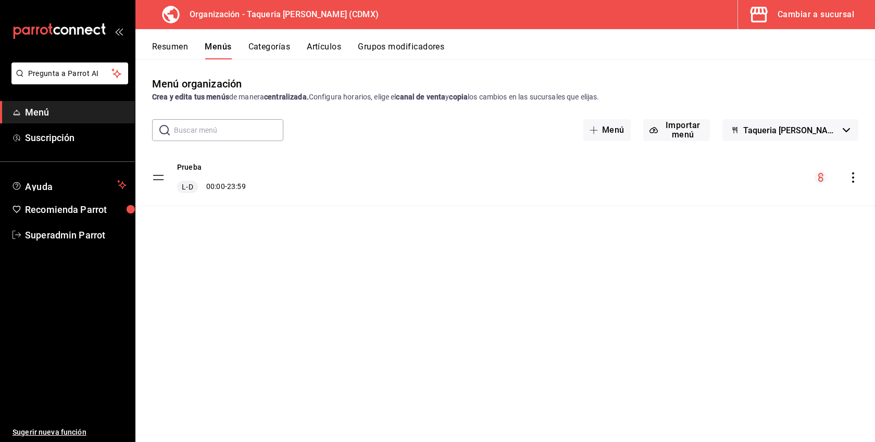
click at [778, 24] on button "Cambiar a sucursal" at bounding box center [802, 14] width 129 height 29
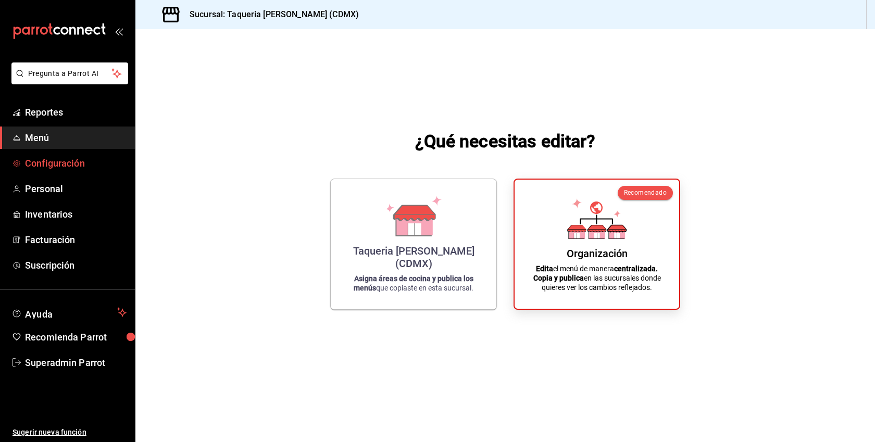
click at [72, 159] on span "Configuración" at bounding box center [76, 163] width 102 height 14
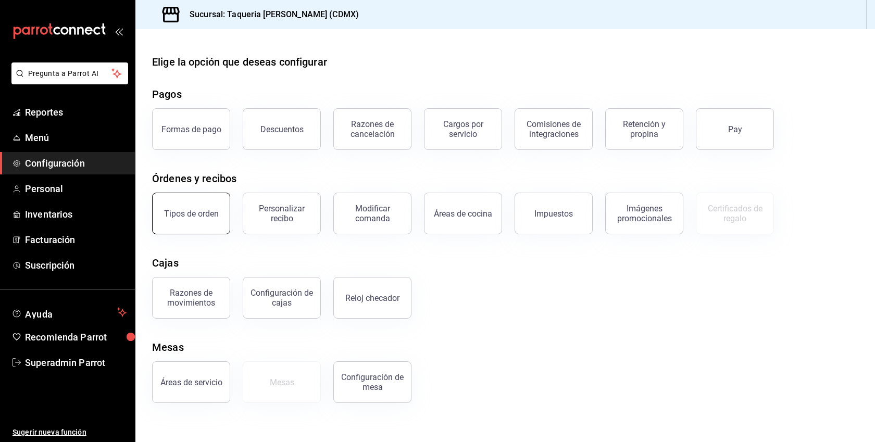
click at [208, 226] on button "Tipos de orden" at bounding box center [191, 214] width 78 height 42
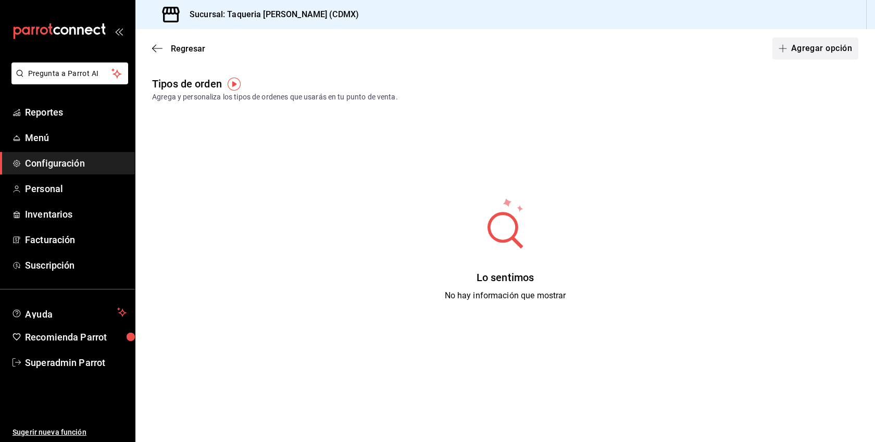
click at [835, 52] on button "Agregar opción" at bounding box center [815, 48] width 86 height 22
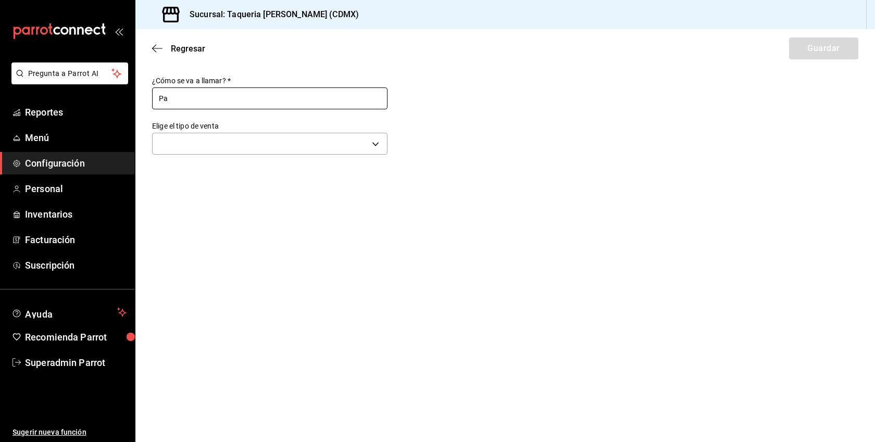
type input "Para llevar"
click at [279, 143] on body "Pregunta a Parrot AI Reportes Menú Configuración Personal Inventarios Facturaci…" at bounding box center [437, 221] width 875 height 442
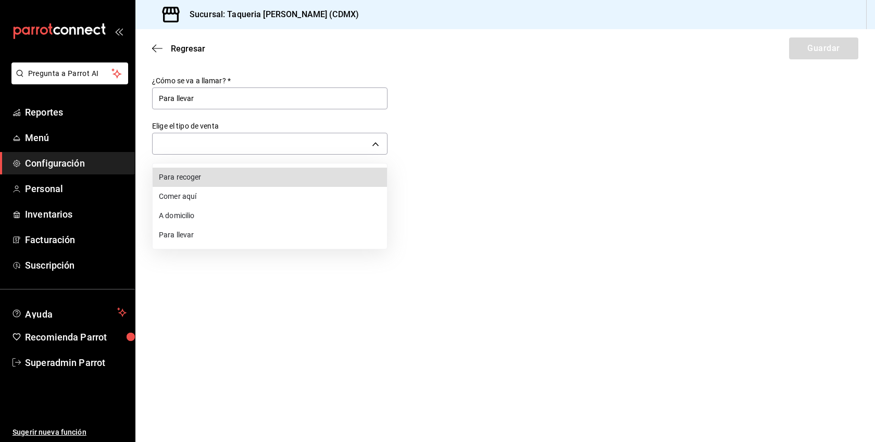
click at [185, 232] on li "Para llevar" at bounding box center [270, 234] width 234 height 19
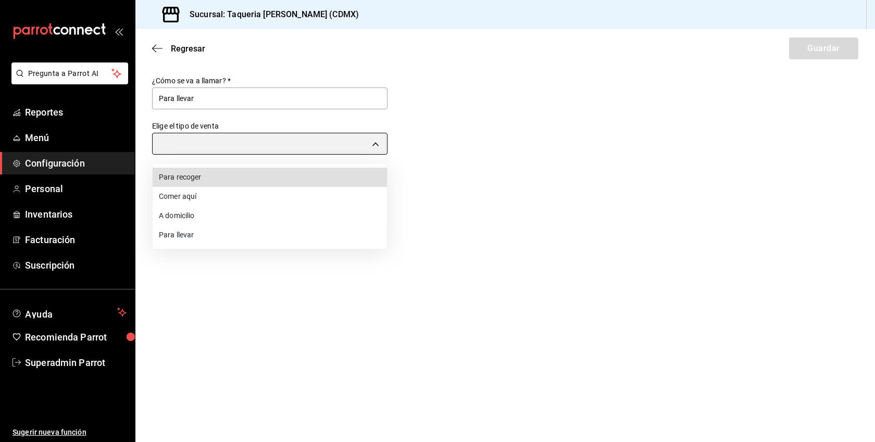
type input "TAKE_OUT"
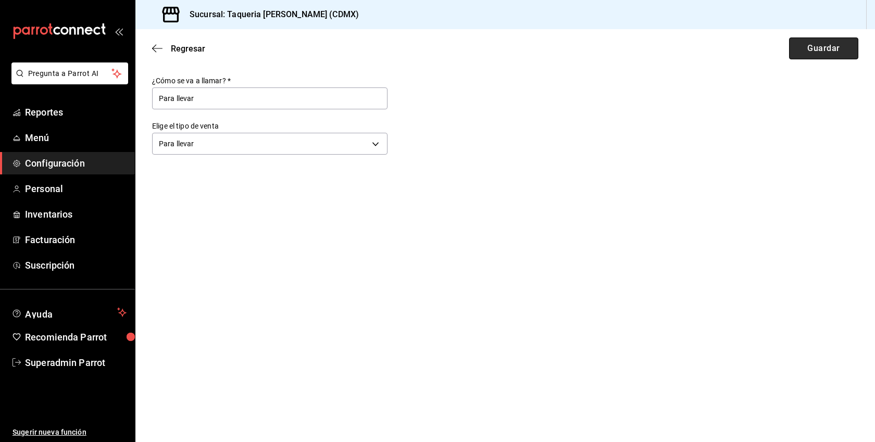
click at [831, 49] on button "Guardar" at bounding box center [823, 48] width 69 height 22
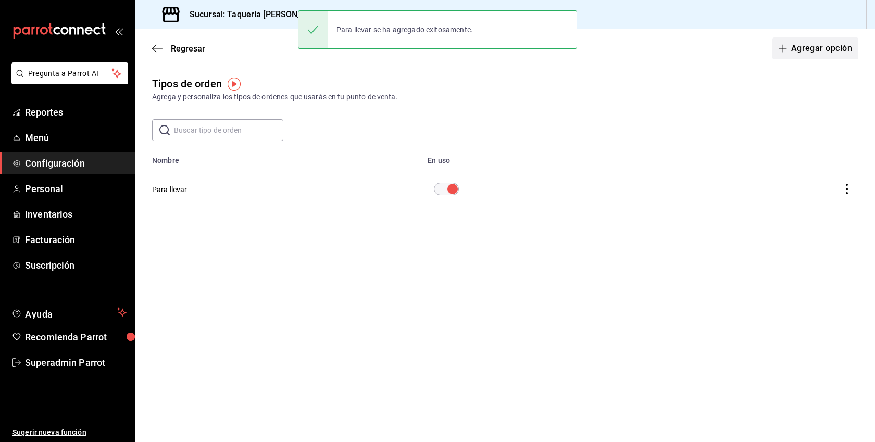
click at [822, 47] on button "Agregar opción" at bounding box center [815, 48] width 86 height 22
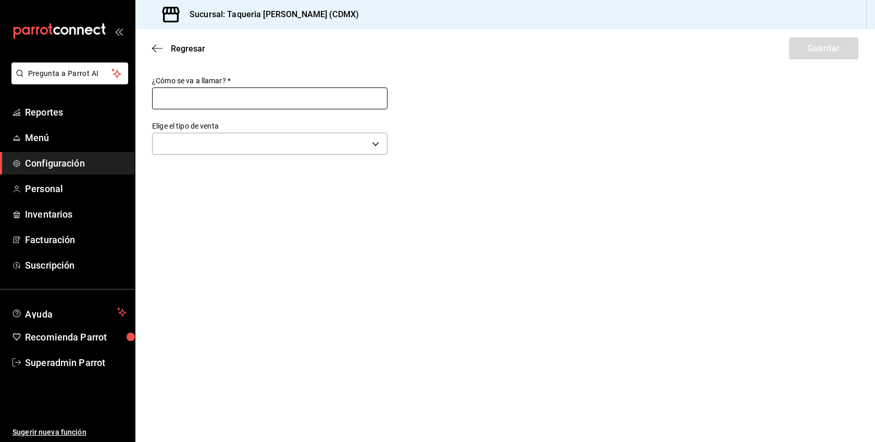
click at [224, 102] on input "text" at bounding box center [269, 98] width 235 height 22
type input "Para recoger"
click at [220, 152] on body "Pregunta a Parrot AI Reportes Menú Configuración Personal Inventarios Facturaci…" at bounding box center [437, 221] width 875 height 442
click at [204, 175] on li "Para recoger" at bounding box center [270, 177] width 234 height 19
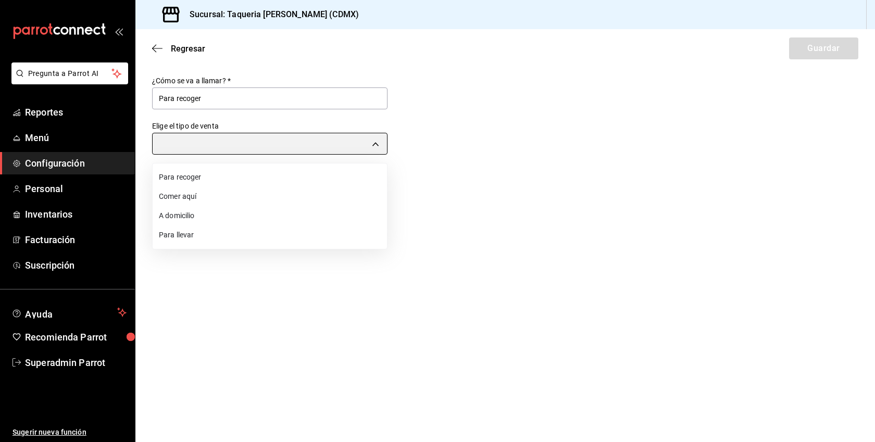
type input "PICK_UP"
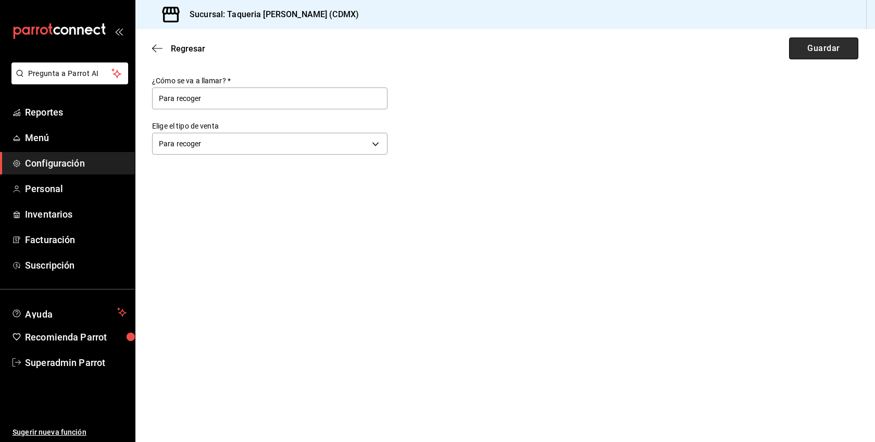
click at [830, 52] on button "Guardar" at bounding box center [823, 48] width 69 height 22
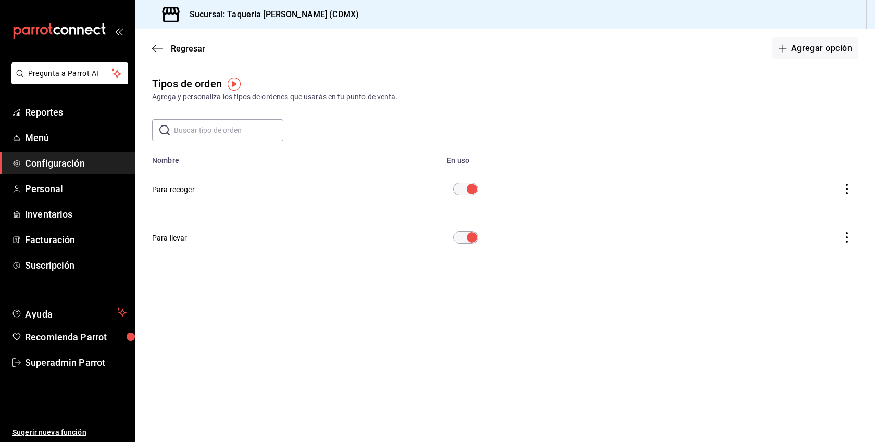
click at [68, 170] on span "Configuración" at bounding box center [76, 163] width 102 height 14
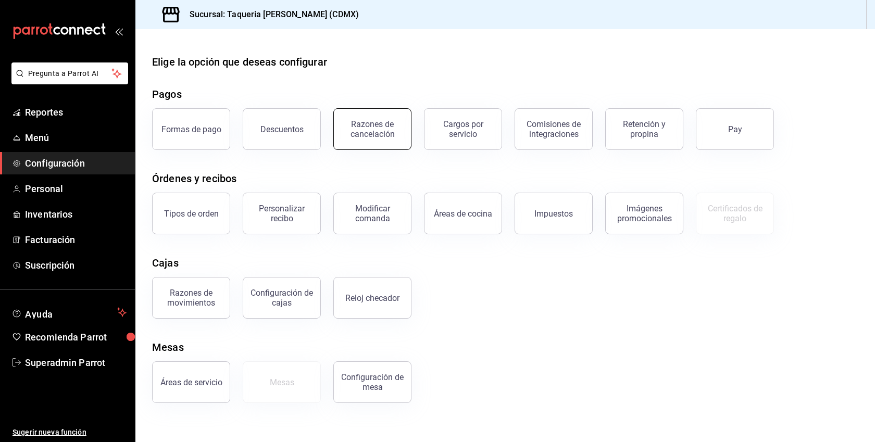
click at [361, 131] on div "Razones de cancelación" at bounding box center [372, 129] width 65 height 20
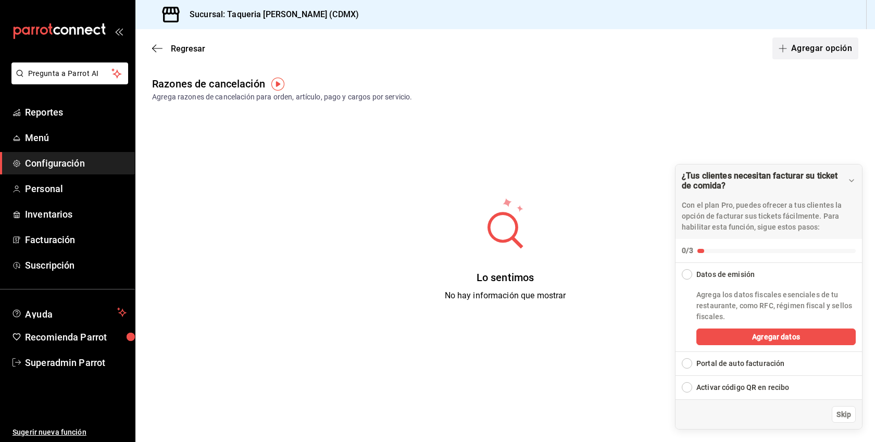
click at [826, 46] on button "Agregar opción" at bounding box center [815, 48] width 86 height 22
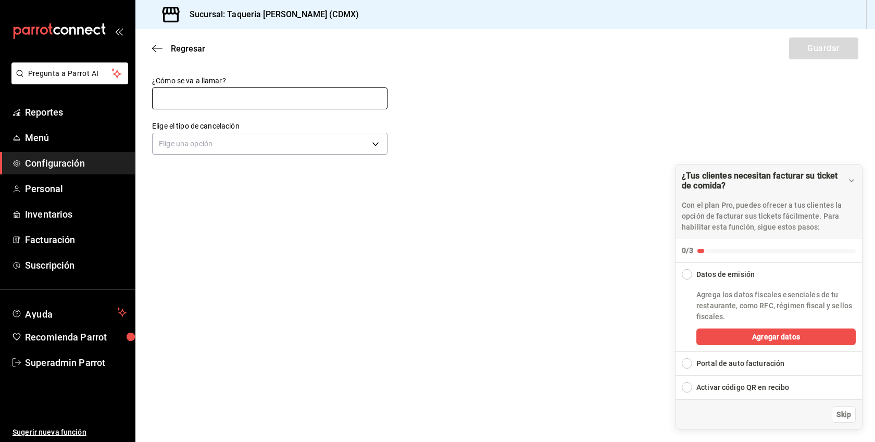
click at [222, 105] on input "text" at bounding box center [269, 98] width 235 height 22
type input "Cancelacion de pago"
click at [248, 140] on body "Pregunta a Parrot AI Reportes Menú Configuración Personal Inventarios Facturaci…" at bounding box center [437, 221] width 875 height 442
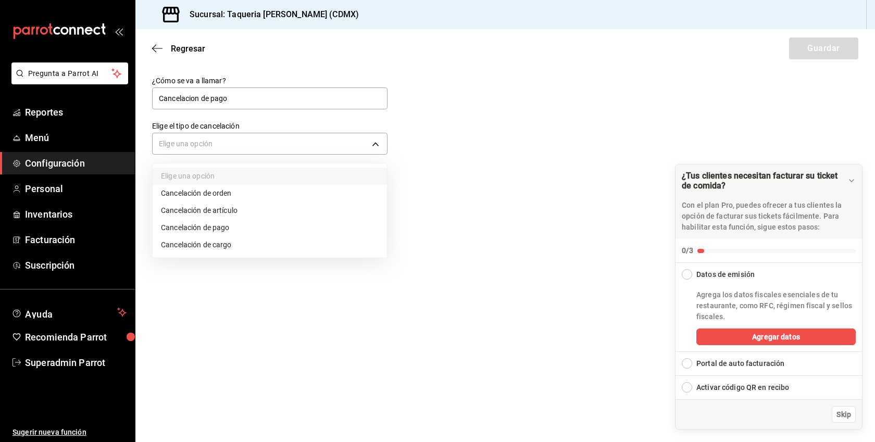
click at [208, 231] on li "Cancelación de pago" at bounding box center [270, 227] width 234 height 17
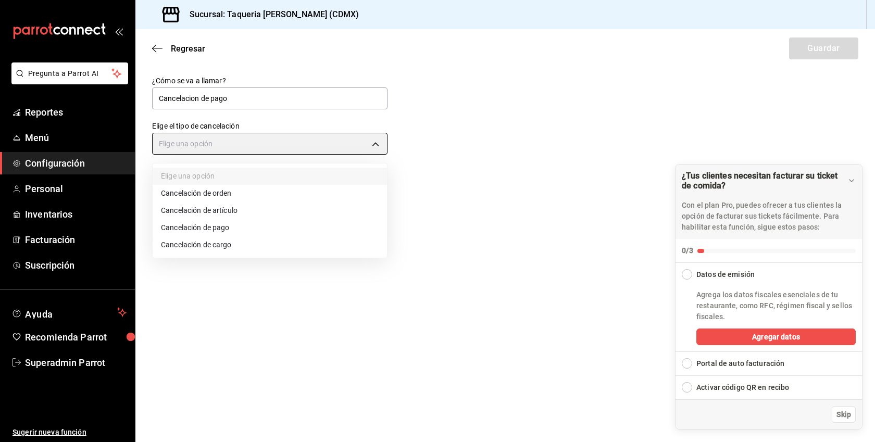
type input "ORDER_PAYMENT"
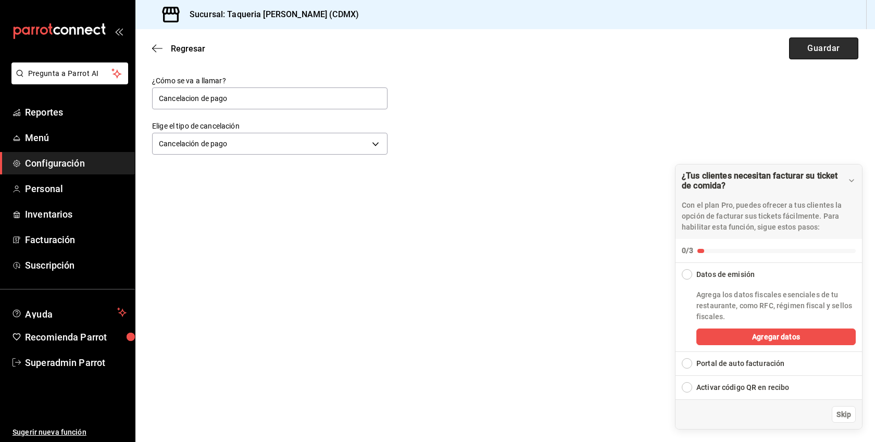
click at [831, 49] on button "Guardar" at bounding box center [823, 48] width 69 height 22
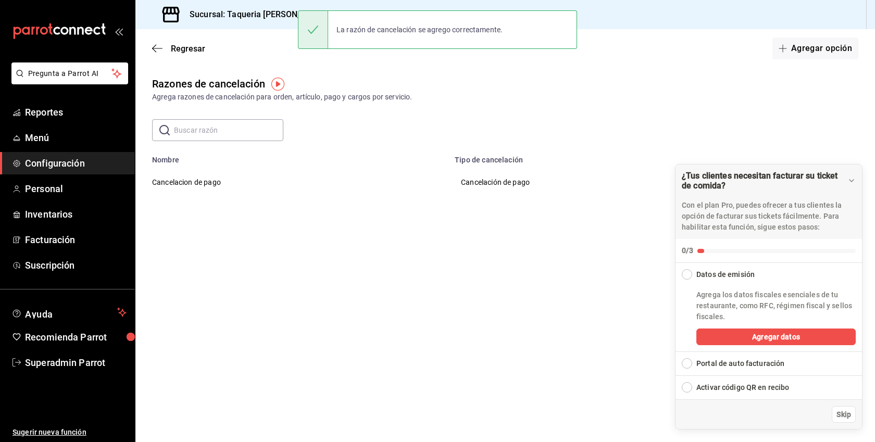
click at [831, 49] on button "Agregar opción" at bounding box center [815, 48] width 86 height 22
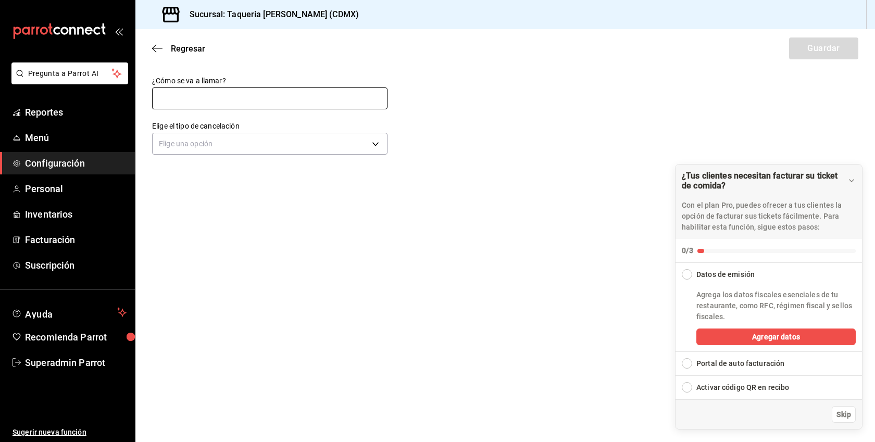
click at [248, 101] on input "text" at bounding box center [269, 98] width 235 height 22
type input "Cancelacion de articulo"
click at [237, 142] on body "Pregunta a Parrot AI Reportes Menú Configuración Personal Inventarios Facturaci…" at bounding box center [437, 221] width 875 height 442
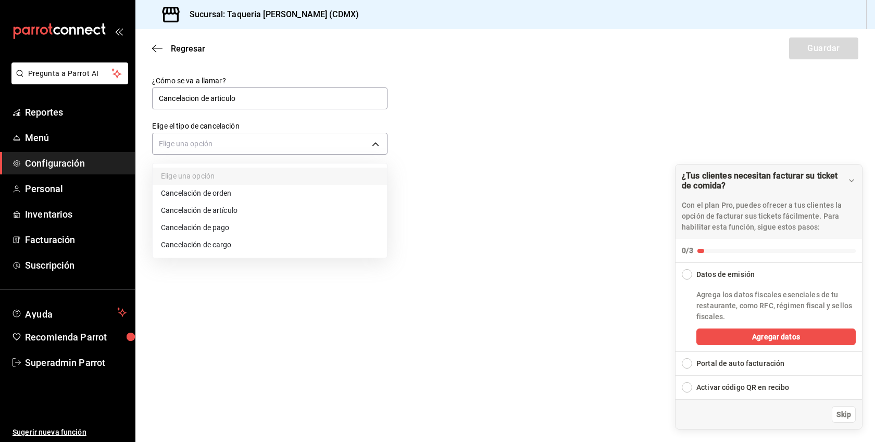
click at [218, 214] on li "Cancelación de artículo" at bounding box center [270, 210] width 234 height 17
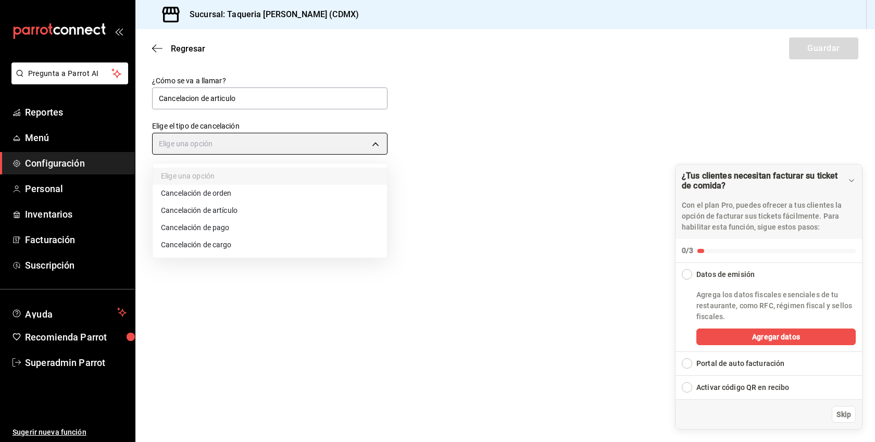
type input "ORDER_ITEM"
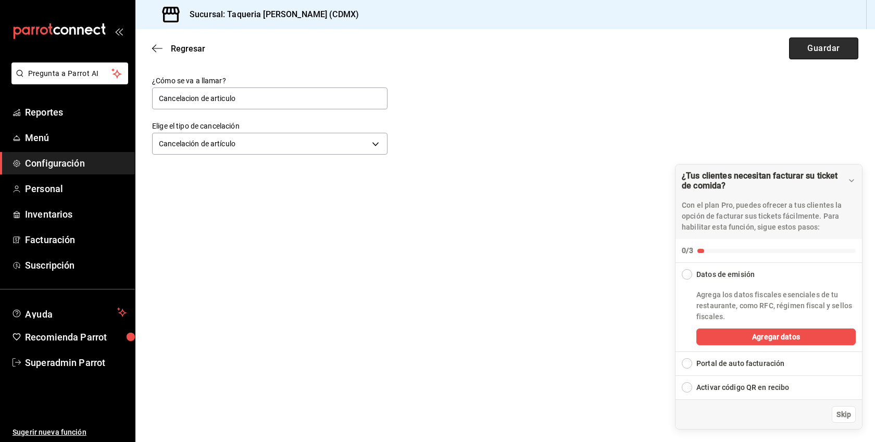
click at [809, 53] on button "Guardar" at bounding box center [823, 48] width 69 height 22
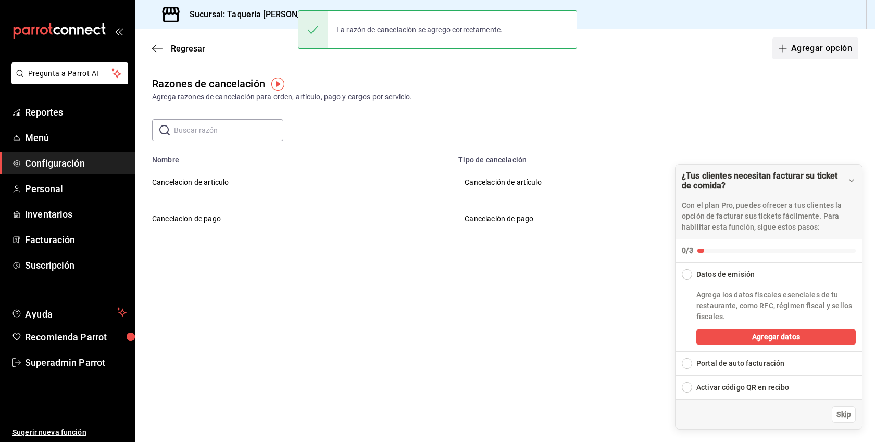
click at [829, 48] on button "Agregar opción" at bounding box center [815, 48] width 86 height 22
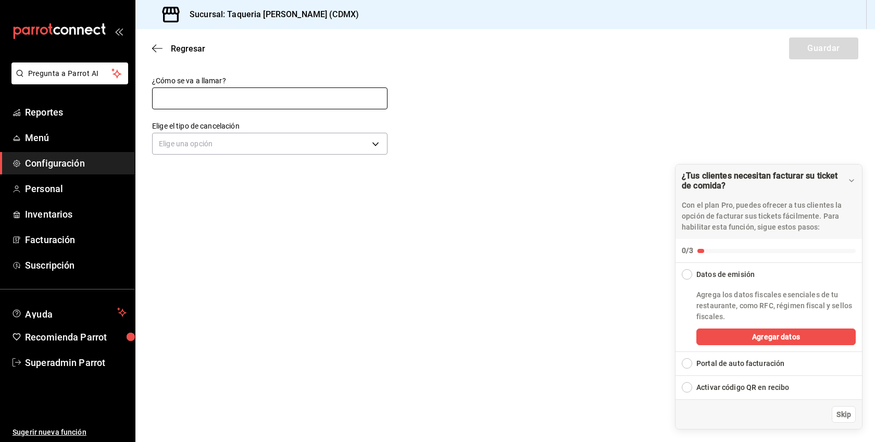
click at [252, 99] on input "text" at bounding box center [269, 98] width 235 height 22
type input "Cancelación de orden"
click at [250, 139] on body "Pregunta a Parrot AI Reportes Menú Configuración Personal Inventarios Facturaci…" at bounding box center [437, 221] width 875 height 442
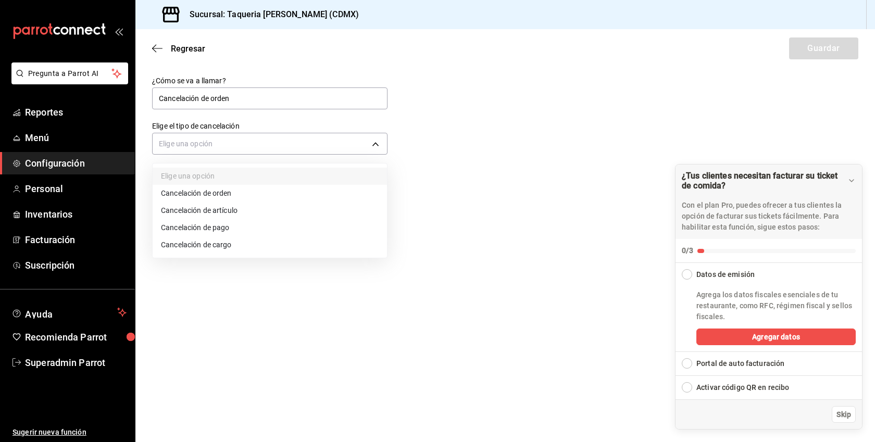
click at [220, 196] on li "Cancelación de orden" at bounding box center [270, 193] width 234 height 17
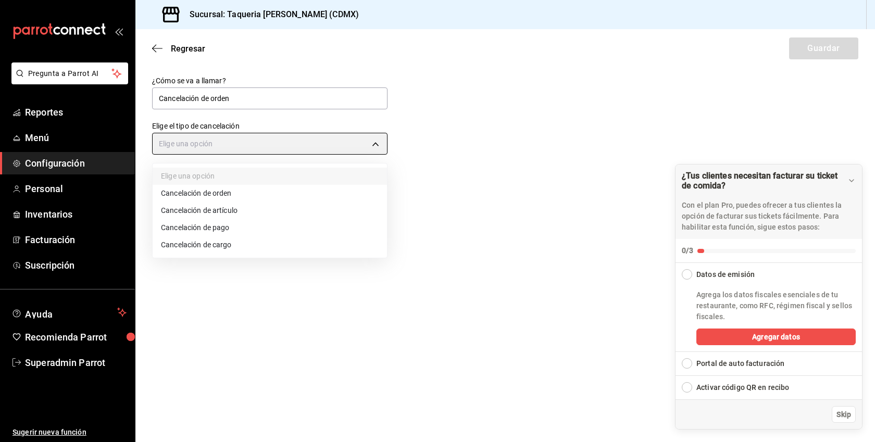
type input "ORDER"
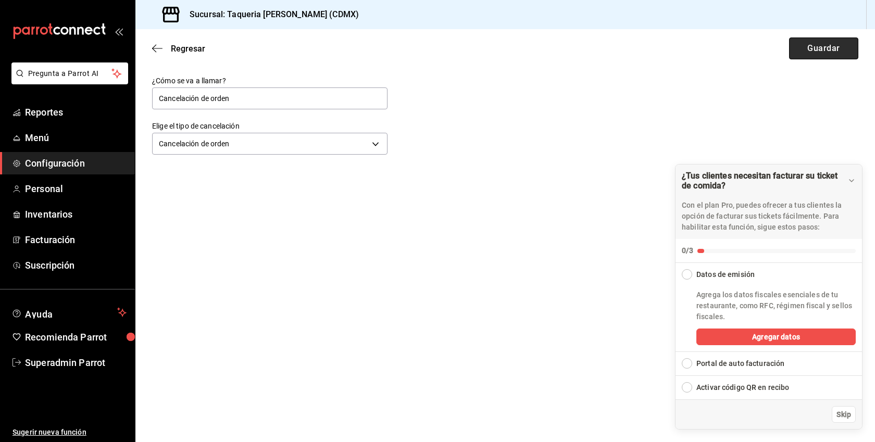
click at [836, 51] on button "Guardar" at bounding box center [823, 48] width 69 height 22
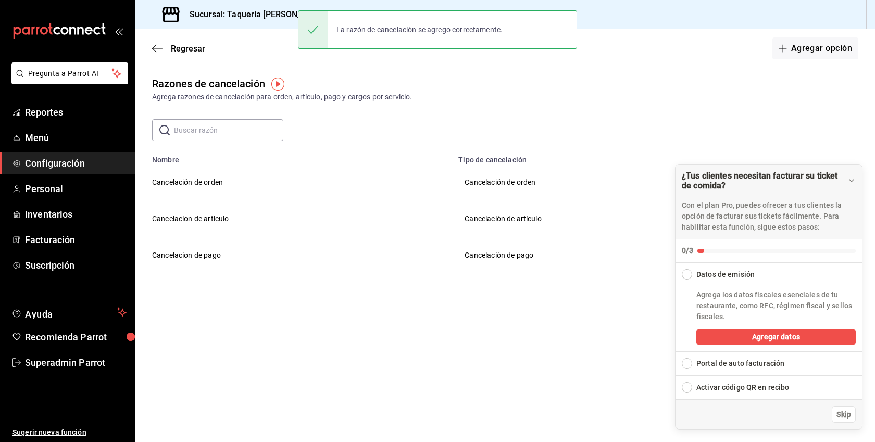
click at [204, 43] on div "Regresar Agregar opción" at bounding box center [504, 48] width 739 height 39
click at [181, 50] on span "Regresar" at bounding box center [188, 49] width 34 height 10
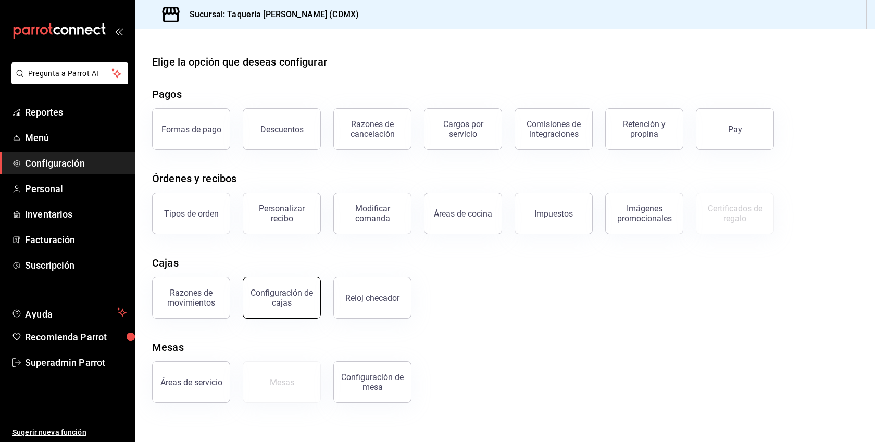
click at [290, 292] on div "Configuración de cajas" at bounding box center [281, 298] width 65 height 20
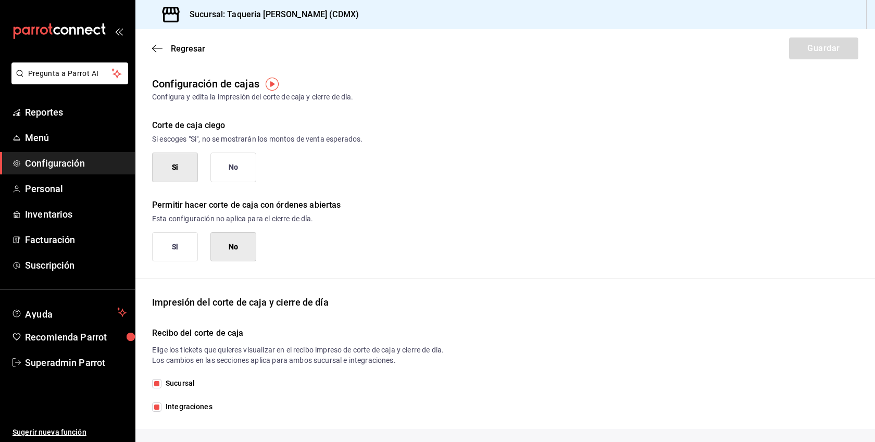
click at [236, 161] on button "No" at bounding box center [233, 168] width 46 height 30
click at [186, 254] on button "Si" at bounding box center [175, 247] width 46 height 30
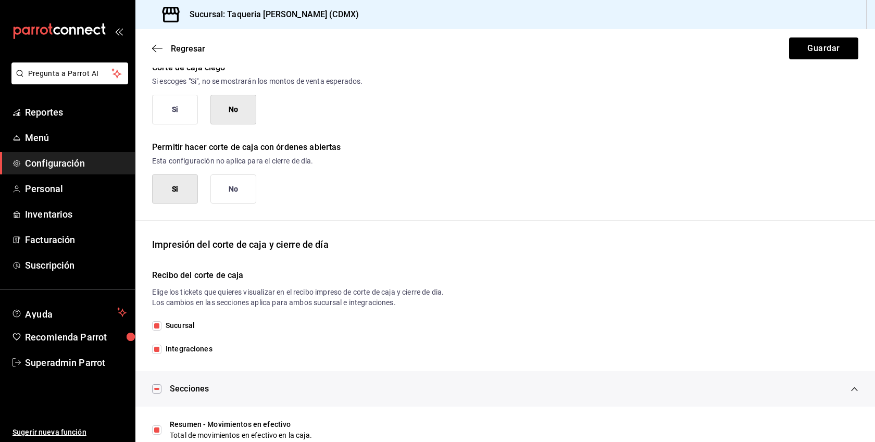
scroll to position [104, 0]
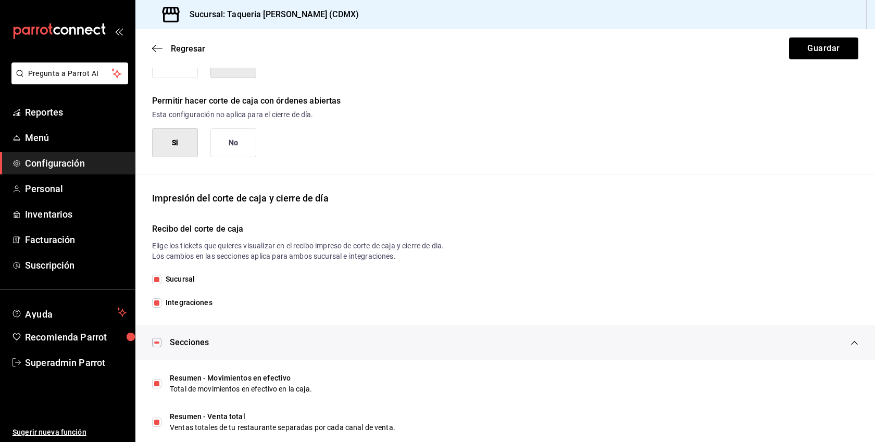
click at [201, 305] on span "Integraciones" at bounding box center [186, 302] width 51 height 11
click at [161, 305] on input "Integraciones" at bounding box center [156, 302] width 9 height 9
checkbox input "false"
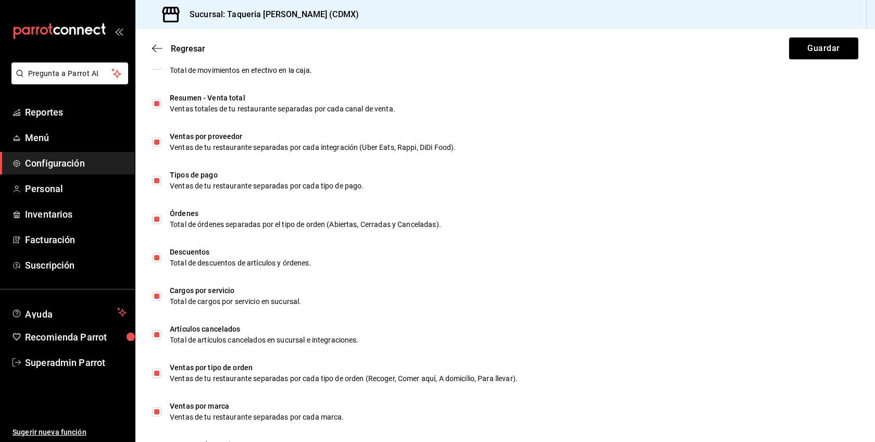
scroll to position [587, 0]
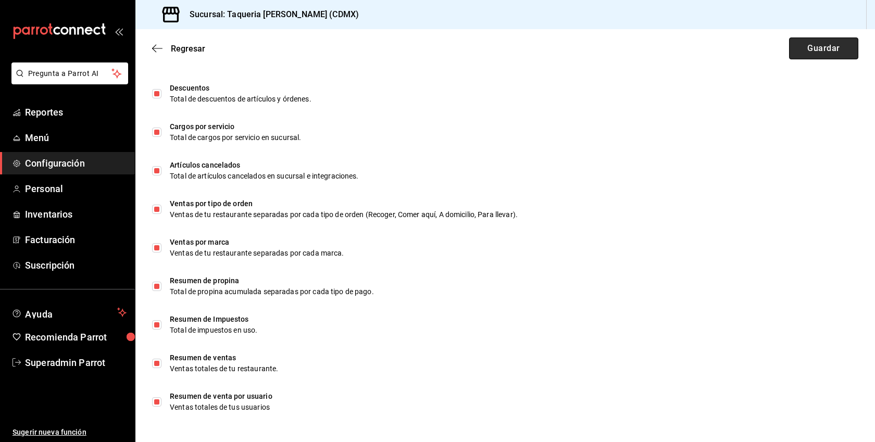
click at [822, 48] on button "Guardar" at bounding box center [823, 48] width 69 height 22
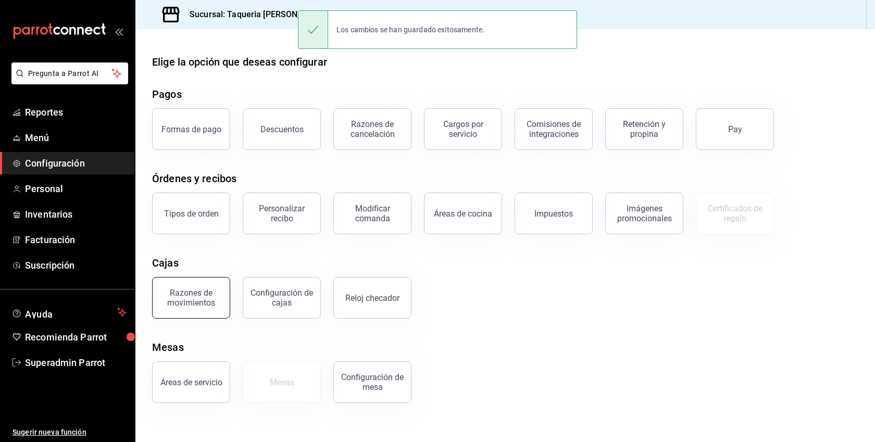
click at [191, 291] on div "Razones de movimientos" at bounding box center [191, 298] width 65 height 20
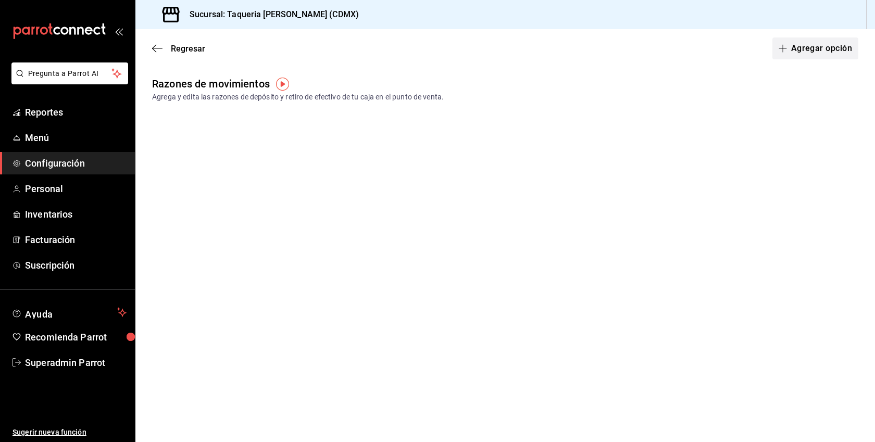
click at [821, 54] on button "Agregar opción" at bounding box center [815, 48] width 86 height 22
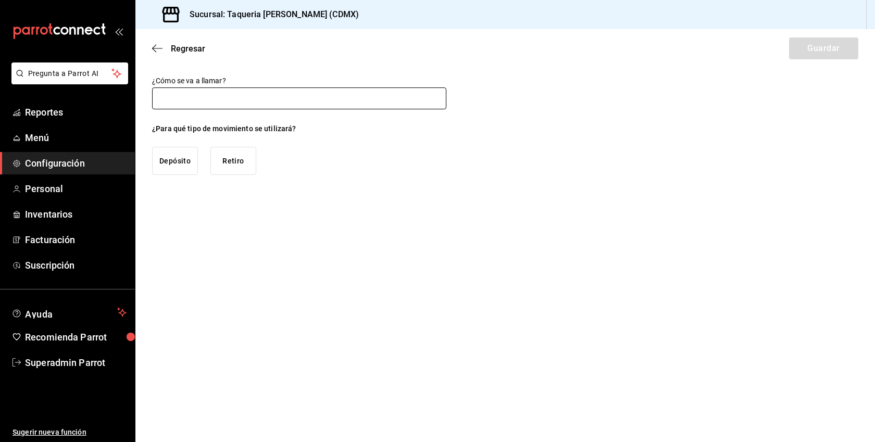
click at [242, 100] on input "text" at bounding box center [299, 98] width 294 height 22
type input "Deposito"
click at [189, 167] on button "Depósito" at bounding box center [175, 161] width 46 height 28
click at [829, 49] on button "Guardar" at bounding box center [823, 48] width 69 height 22
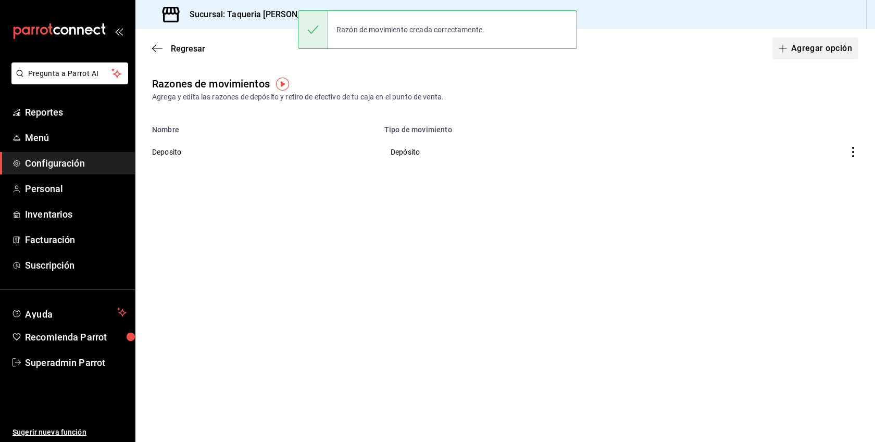
click at [820, 56] on button "Agregar opción" at bounding box center [815, 48] width 86 height 22
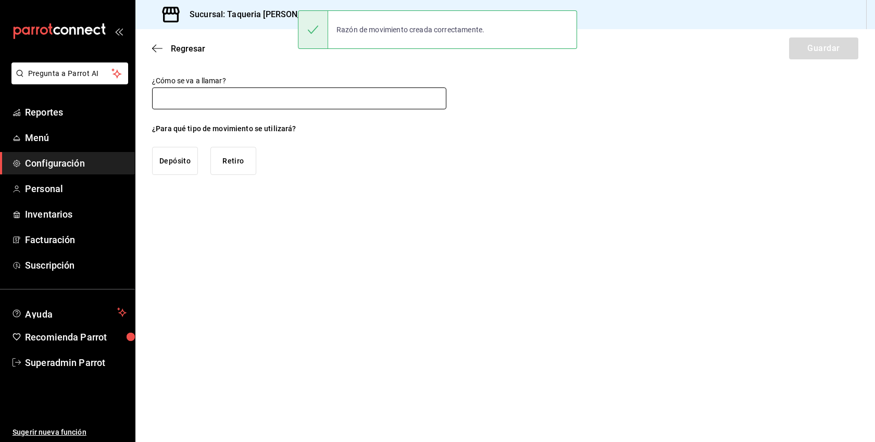
click at [254, 102] on input "text" at bounding box center [299, 98] width 294 height 22
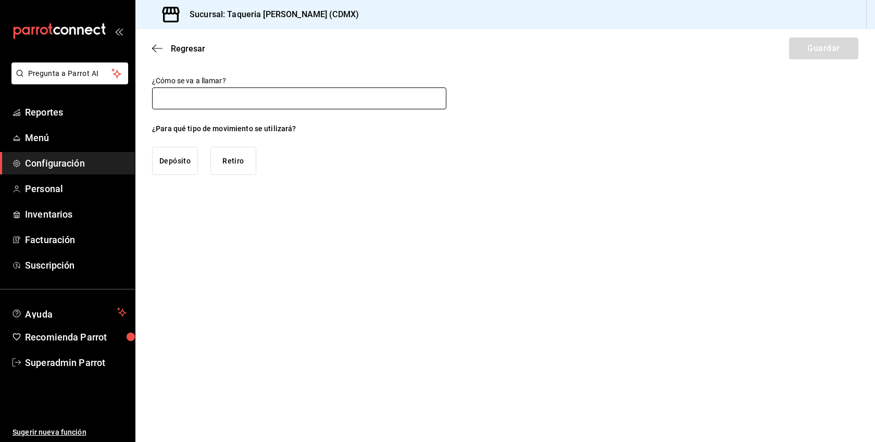
type input "Retiro"
click at [236, 163] on button "Retiro" at bounding box center [233, 161] width 46 height 28
click at [838, 52] on button "Guardar" at bounding box center [823, 48] width 69 height 22
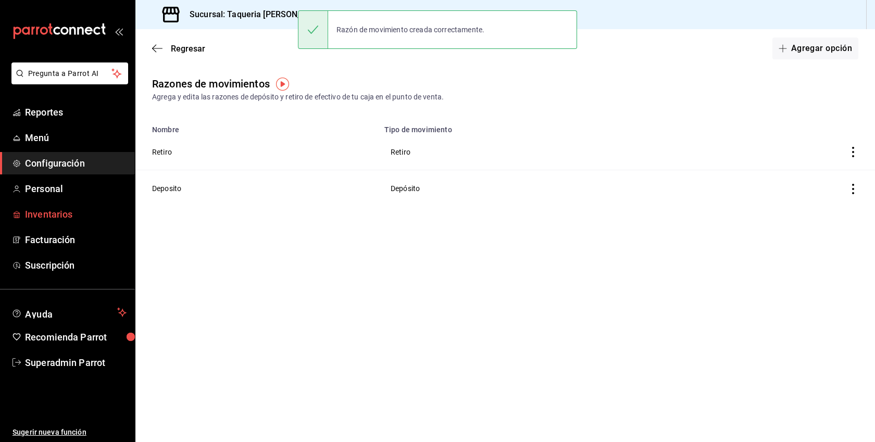
click at [62, 216] on span "Inventarios" at bounding box center [76, 214] width 102 height 14
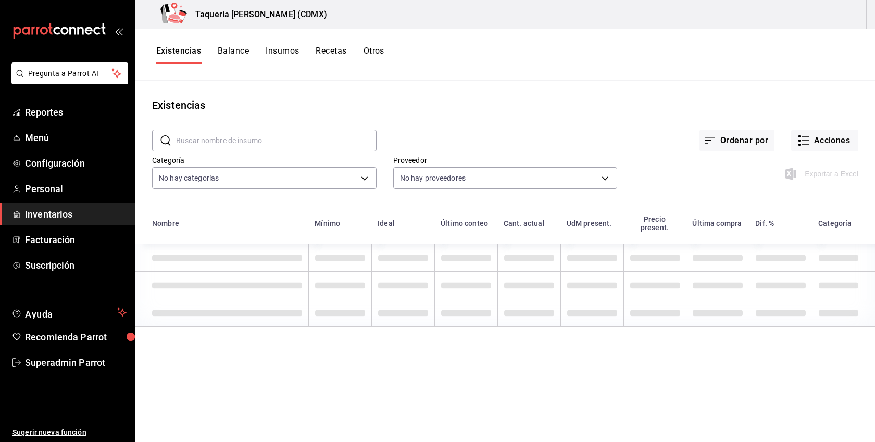
click at [58, 151] on ul "Reportes Menú Configuración Personal Inventarios Facturación Suscripción" at bounding box center [67, 188] width 135 height 175
click at [40, 136] on span "Menú" at bounding box center [76, 138] width 102 height 14
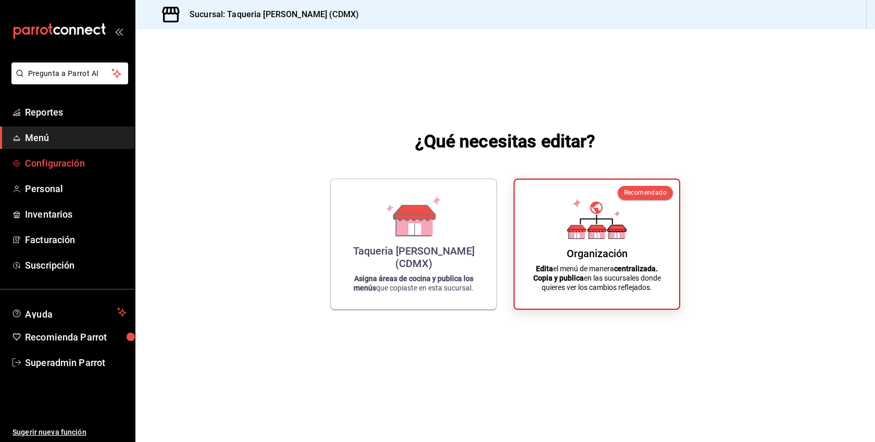
click at [58, 165] on span "Configuración" at bounding box center [76, 163] width 102 height 14
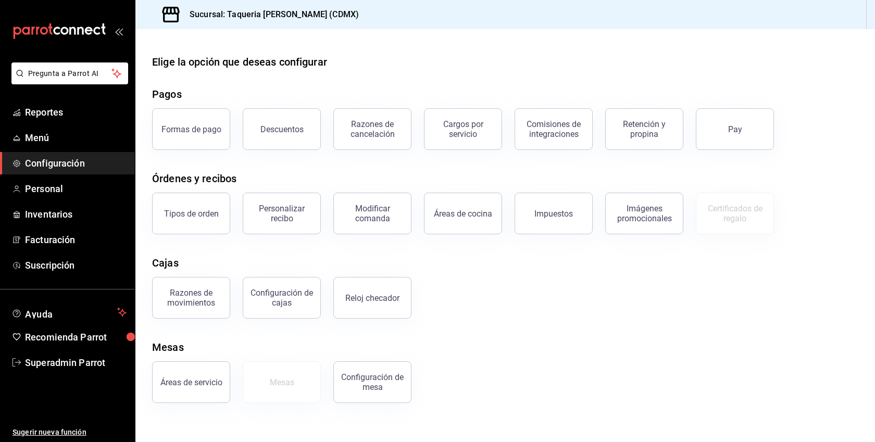
click at [420, 209] on div "Áreas de cocina" at bounding box center [456, 207] width 91 height 54
click at [480, 209] on div "Áreas de cocina" at bounding box center [463, 214] width 58 height 10
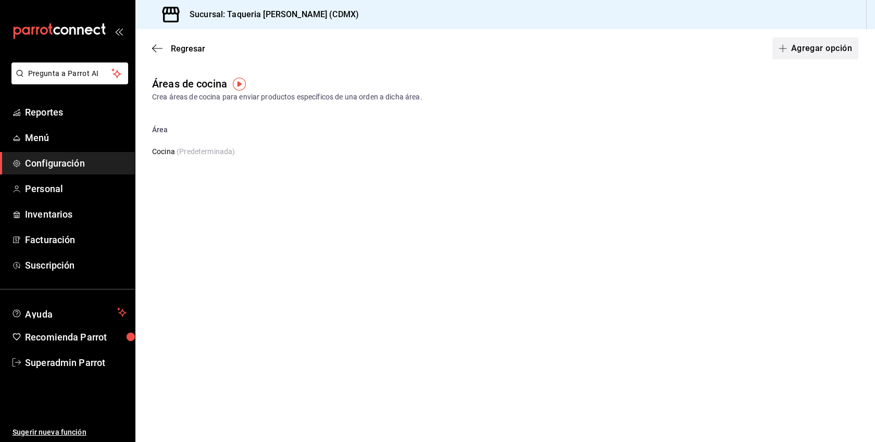
click at [818, 51] on button "Agregar opción" at bounding box center [815, 48] width 86 height 22
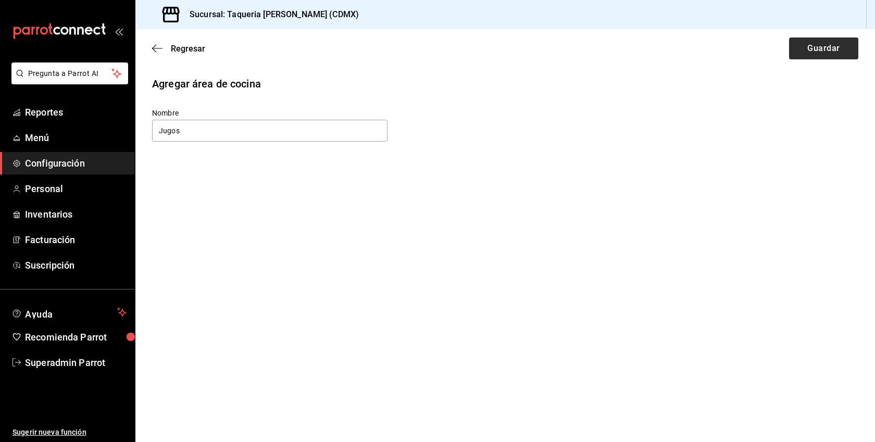
type input "Jugos"
click at [831, 46] on button "Guardar" at bounding box center [823, 48] width 69 height 22
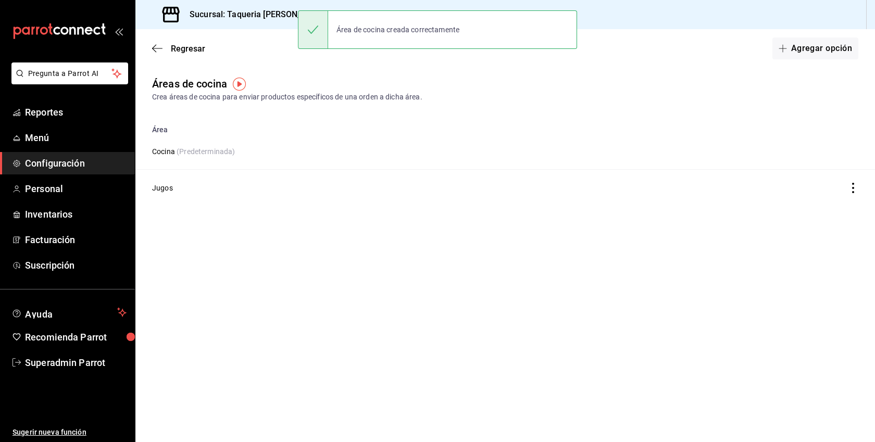
click at [40, 168] on span "Configuración" at bounding box center [76, 163] width 102 height 14
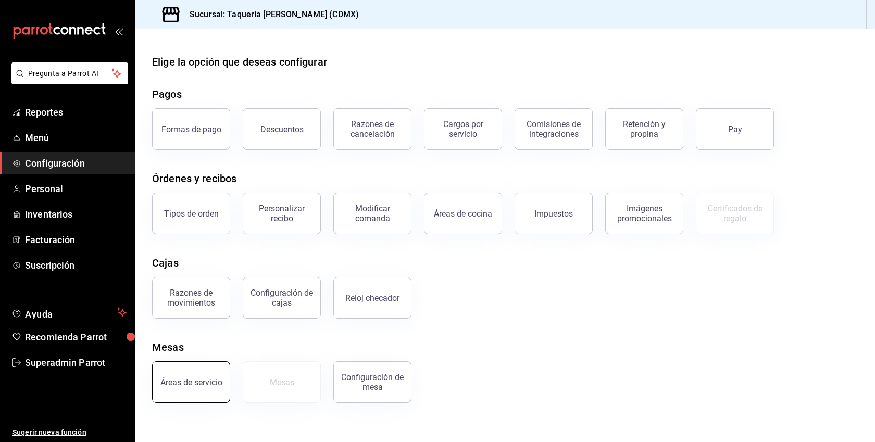
click at [220, 378] on button "Áreas de servicio" at bounding box center [191, 382] width 78 height 42
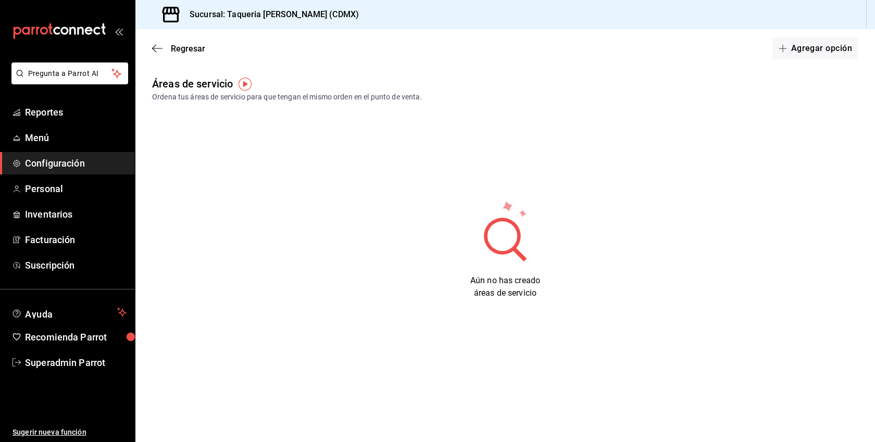
click at [78, 157] on span "Configuración" at bounding box center [76, 163] width 102 height 14
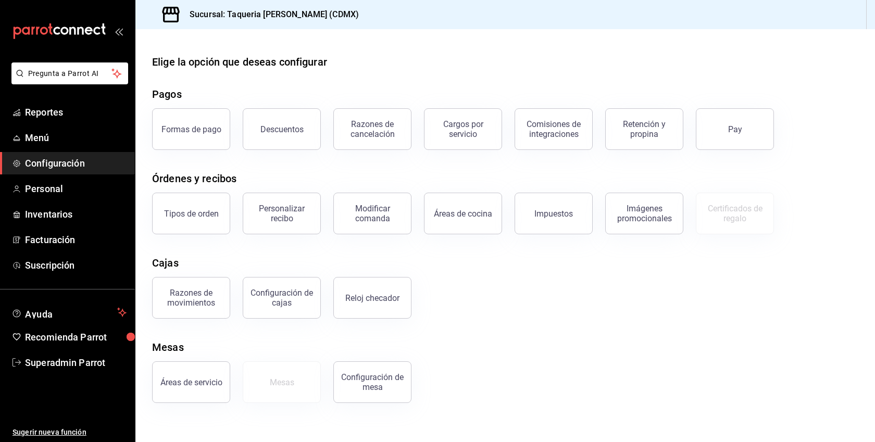
click at [69, 162] on span "Configuración" at bounding box center [76, 163] width 102 height 14
click at [52, 138] on span "Menú" at bounding box center [76, 138] width 102 height 14
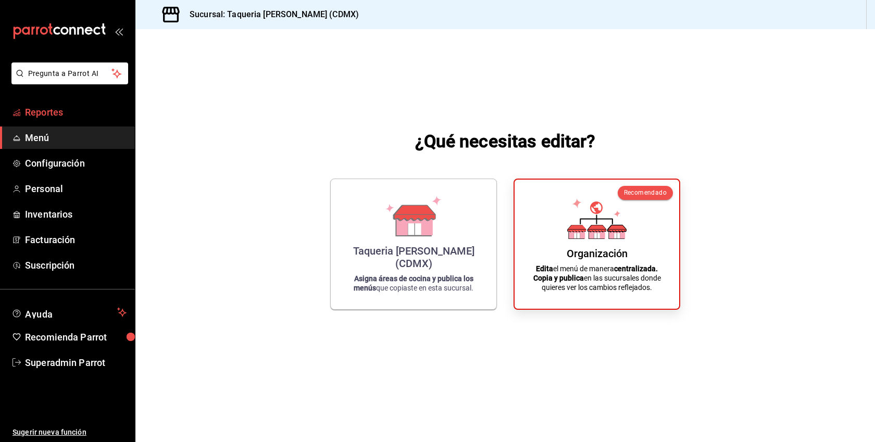
click at [56, 111] on span "Reportes" at bounding box center [76, 112] width 102 height 14
